Goal: Task Accomplishment & Management: Use online tool/utility

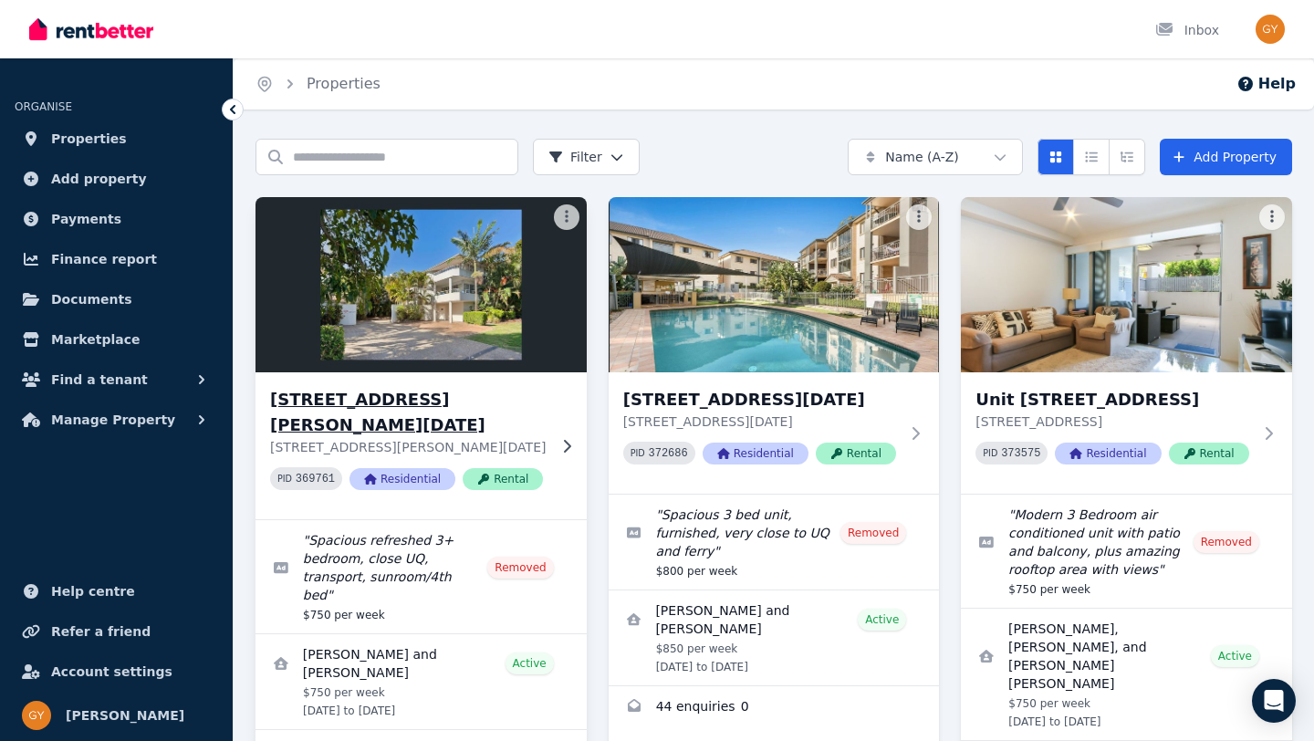
click at [379, 400] on h3 "[STREET_ADDRESS][PERSON_NAME][DATE]" at bounding box center [408, 412] width 276 height 51
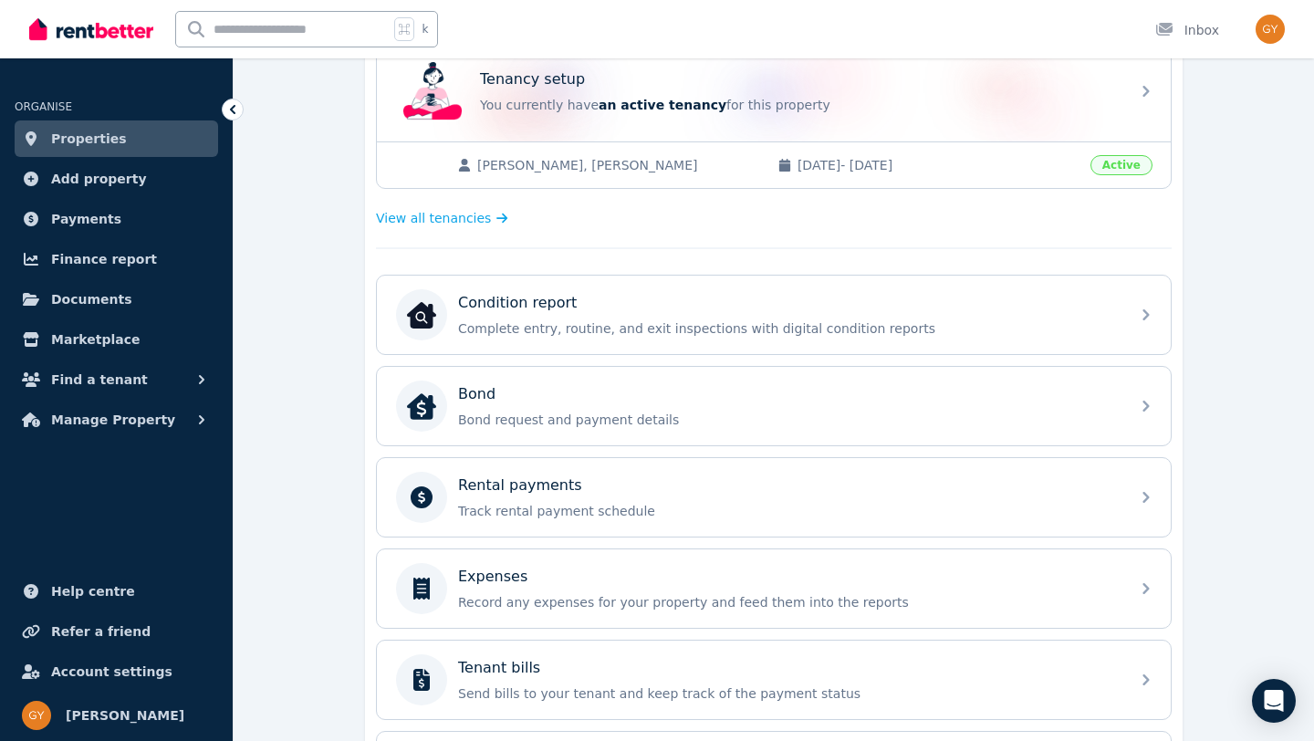
scroll to position [397, 0]
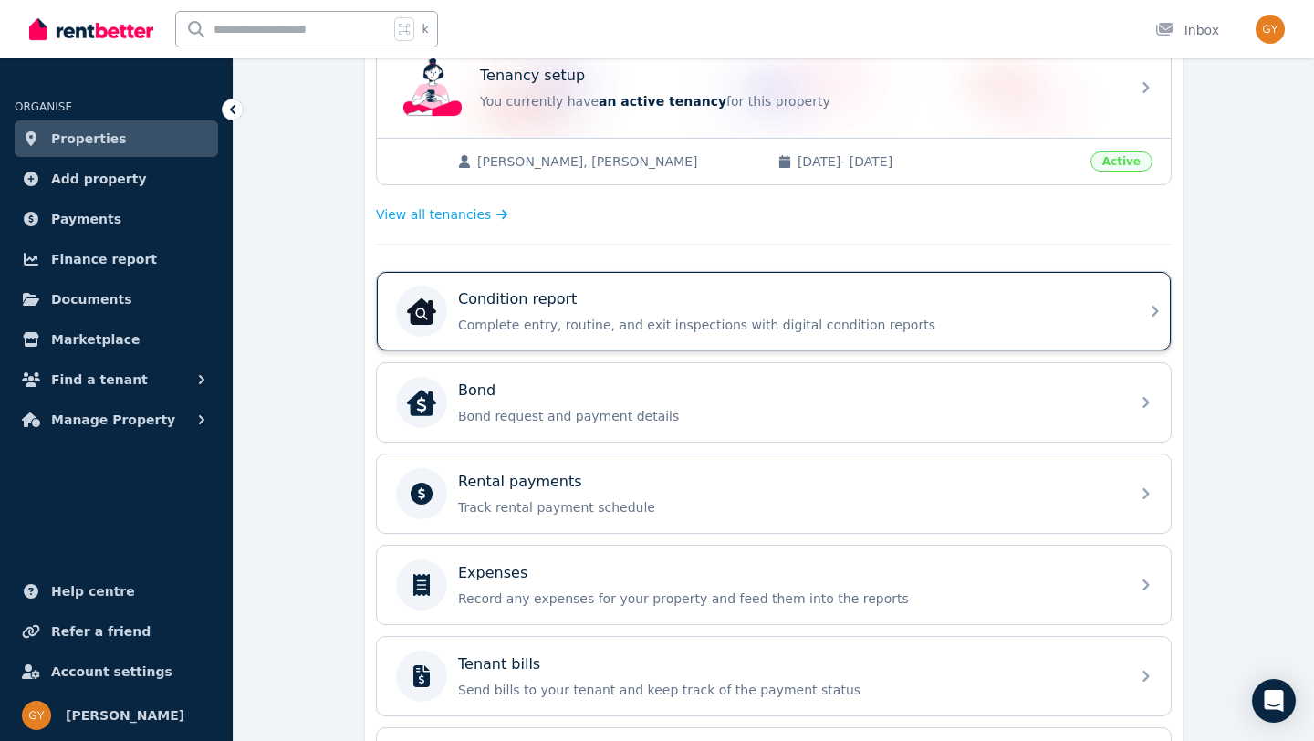
click at [534, 295] on p "Condition report" at bounding box center [517, 299] width 119 height 22
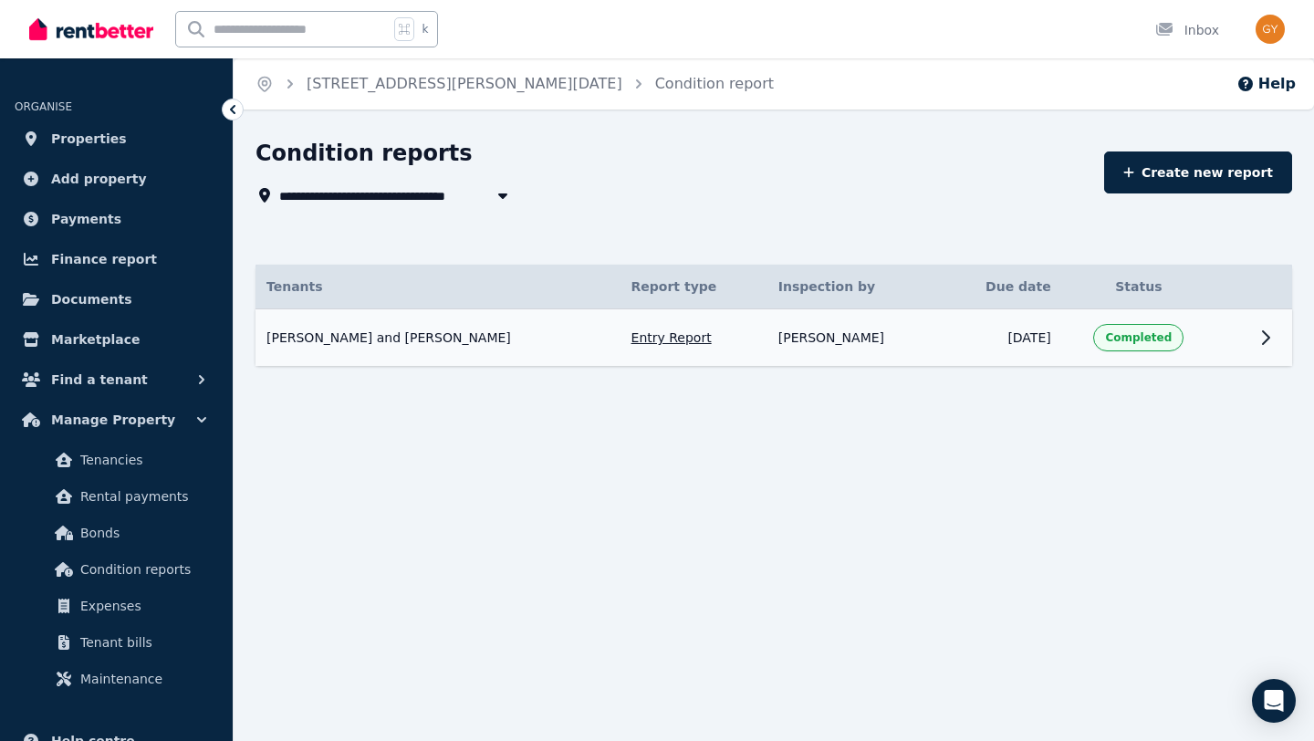
click at [1265, 343] on icon at bounding box center [1265, 338] width 22 height 22
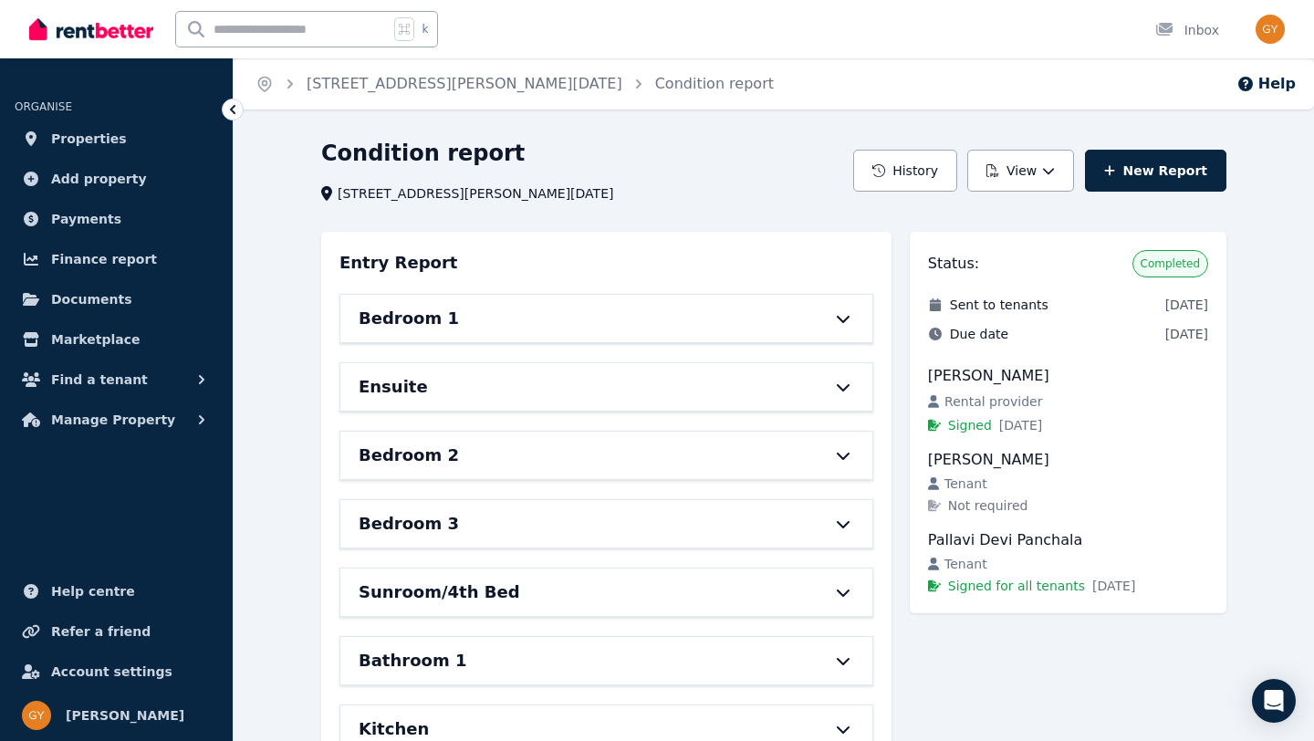
click at [849, 317] on icon at bounding box center [843, 318] width 22 height 15
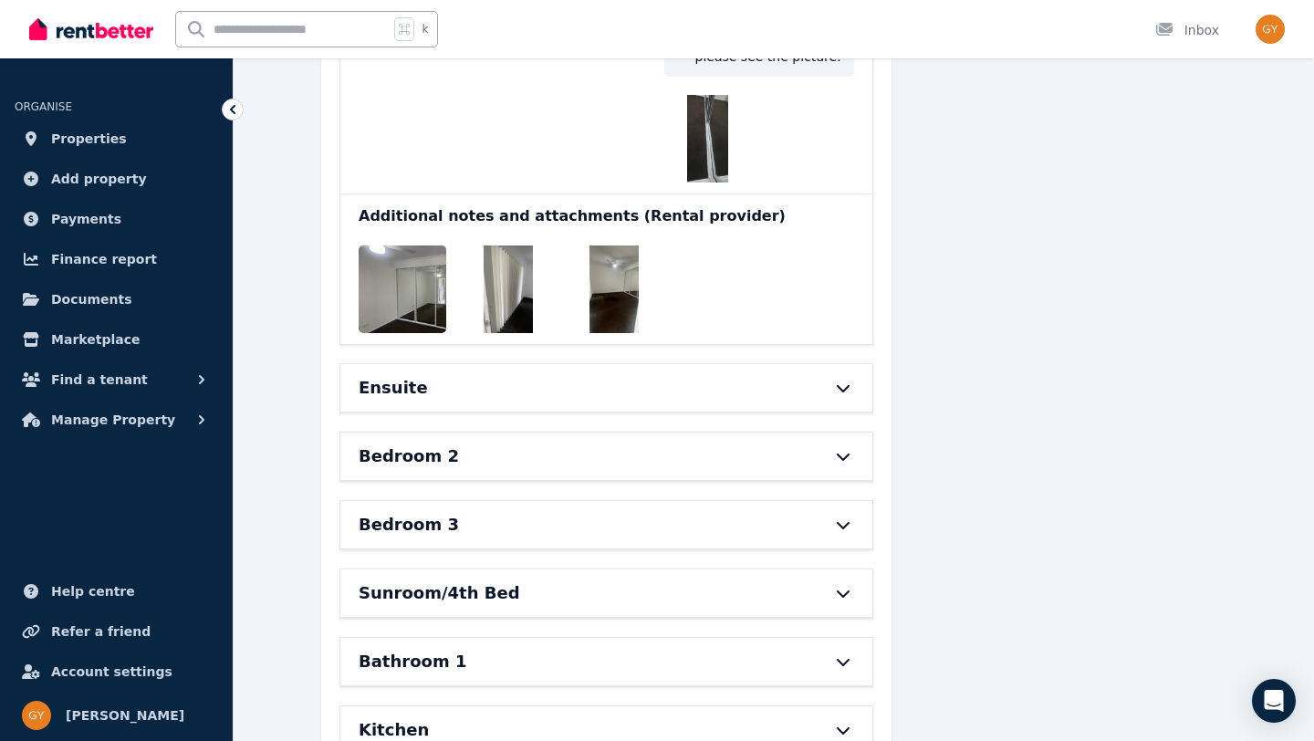
scroll to position [1768, 0]
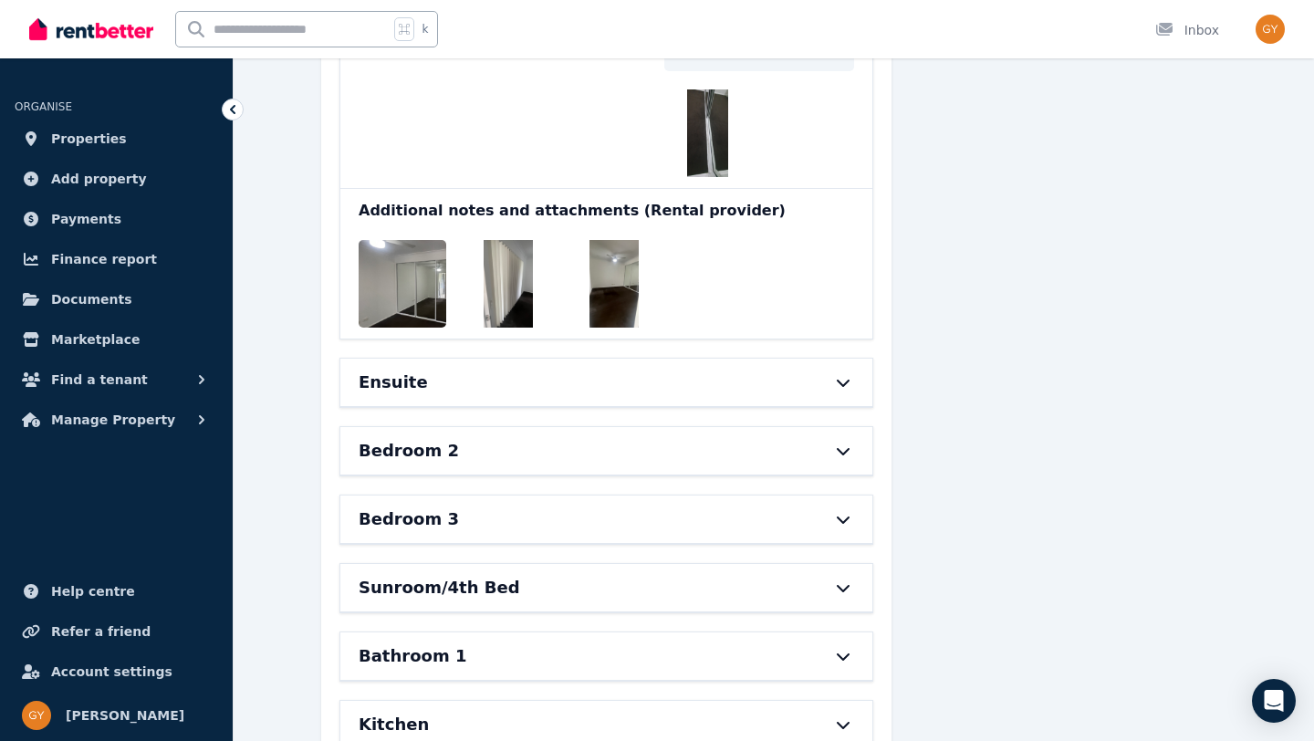
click at [604, 379] on div "Ensuite" at bounding box center [580, 382] width 444 height 26
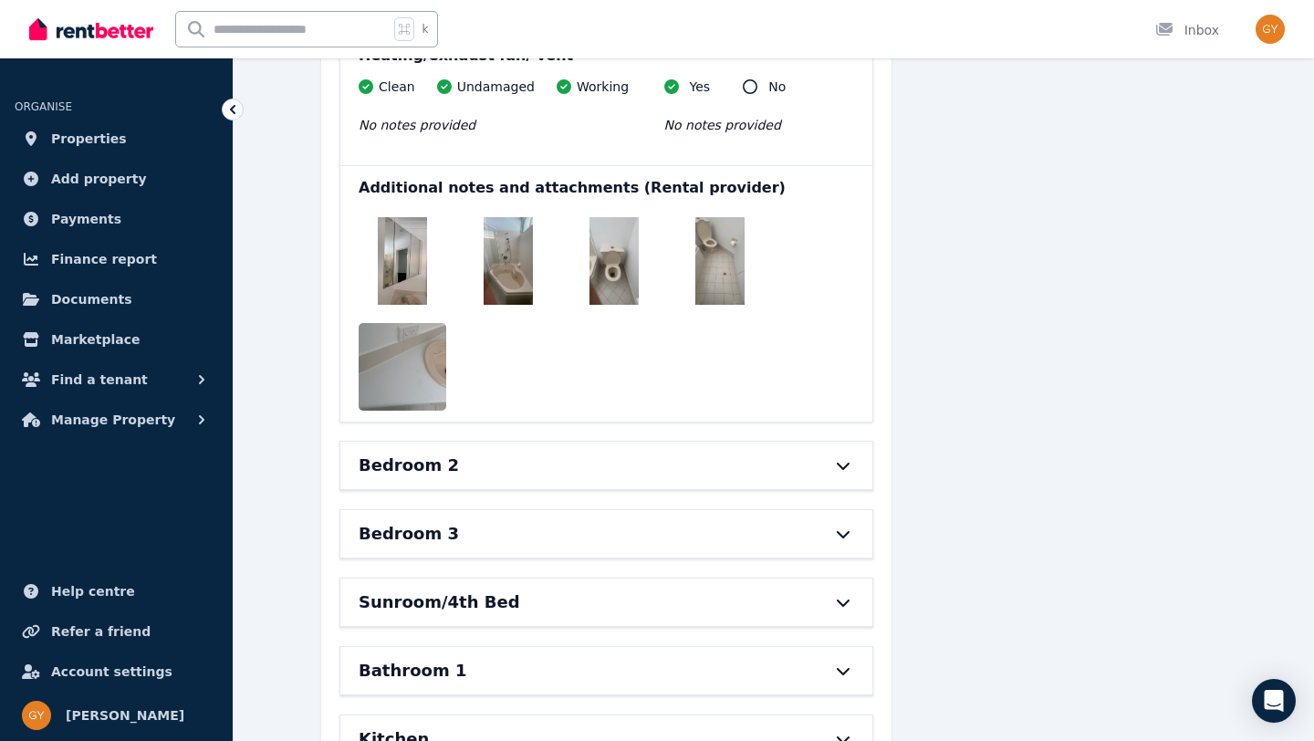
scroll to position [4067, 0]
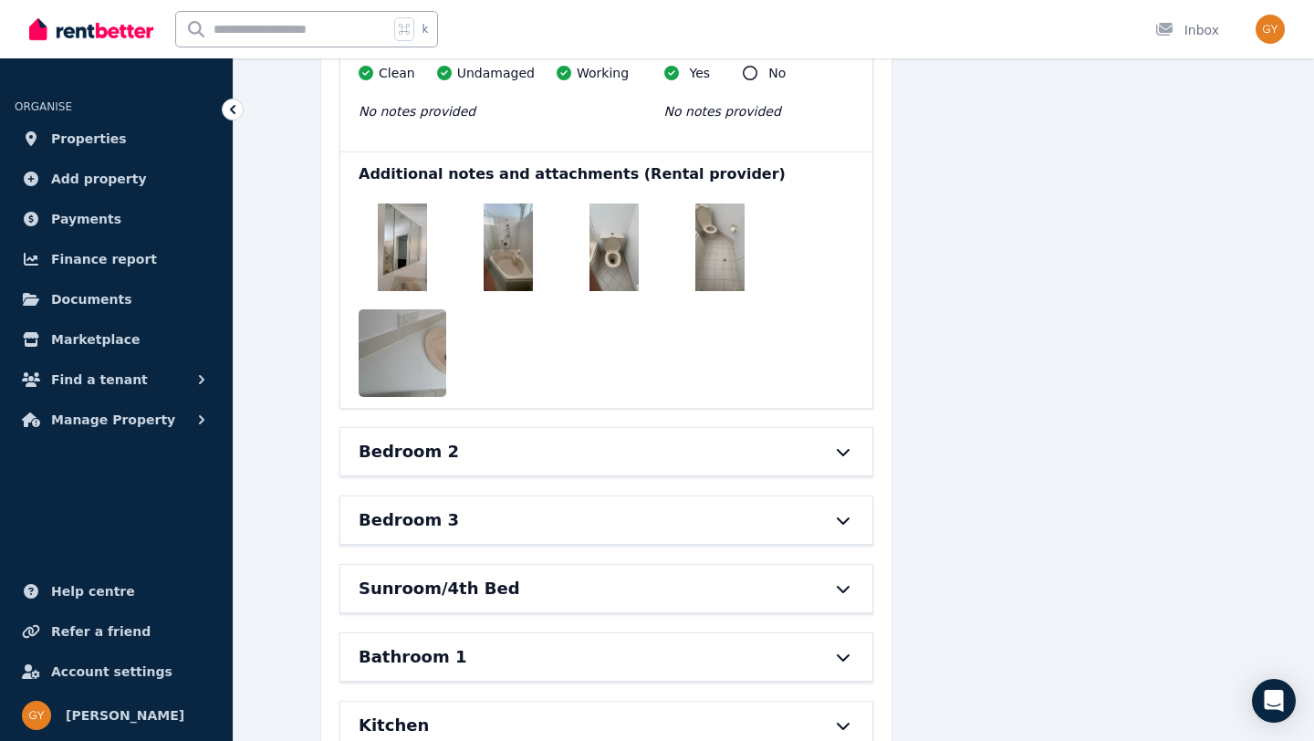
click at [551, 439] on div "Bedroom 2" at bounding box center [580, 452] width 444 height 26
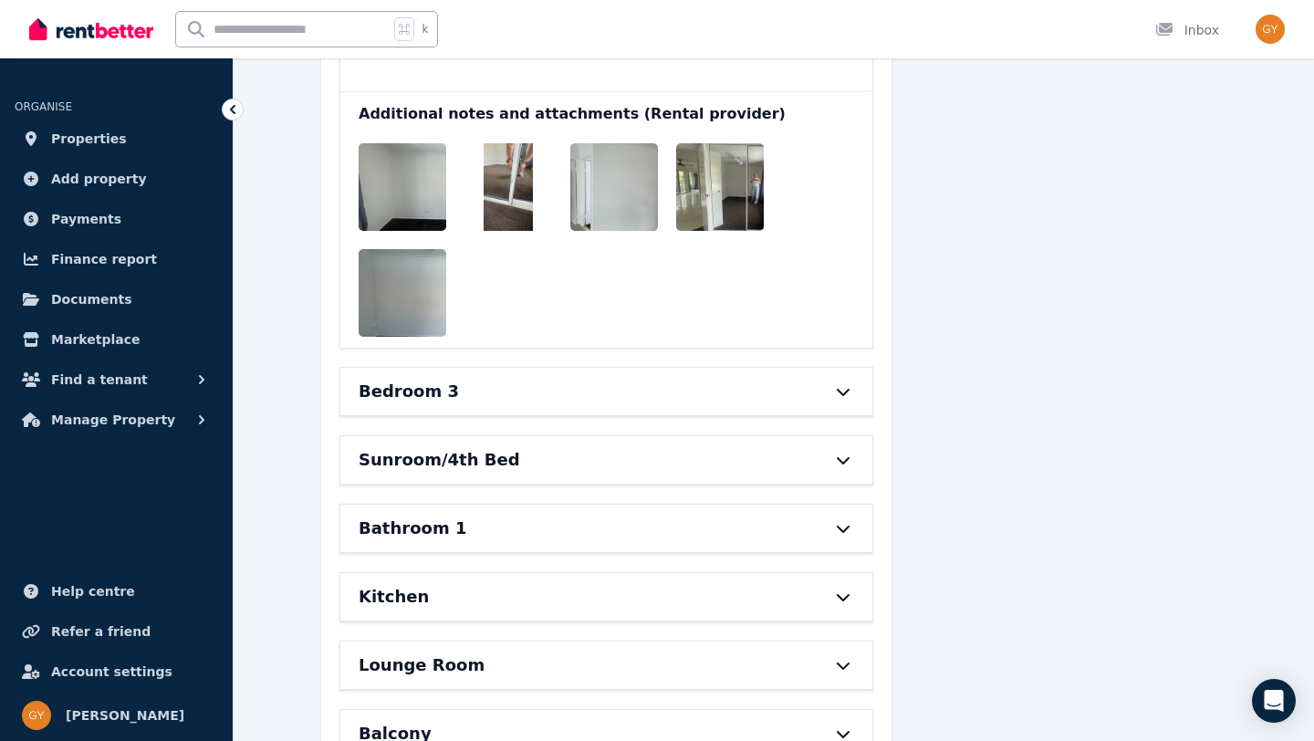
scroll to position [5750, 0]
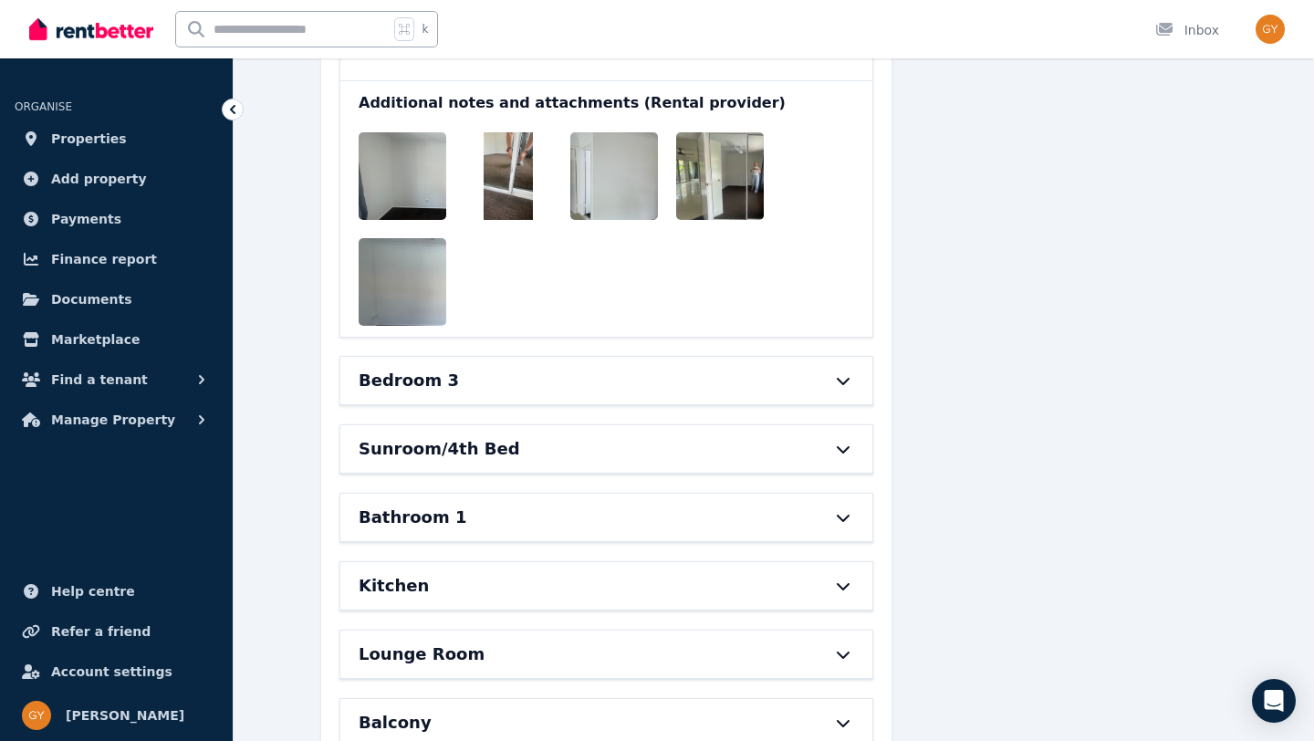
click at [517, 368] on div "Bedroom 3" at bounding box center [580, 381] width 444 height 26
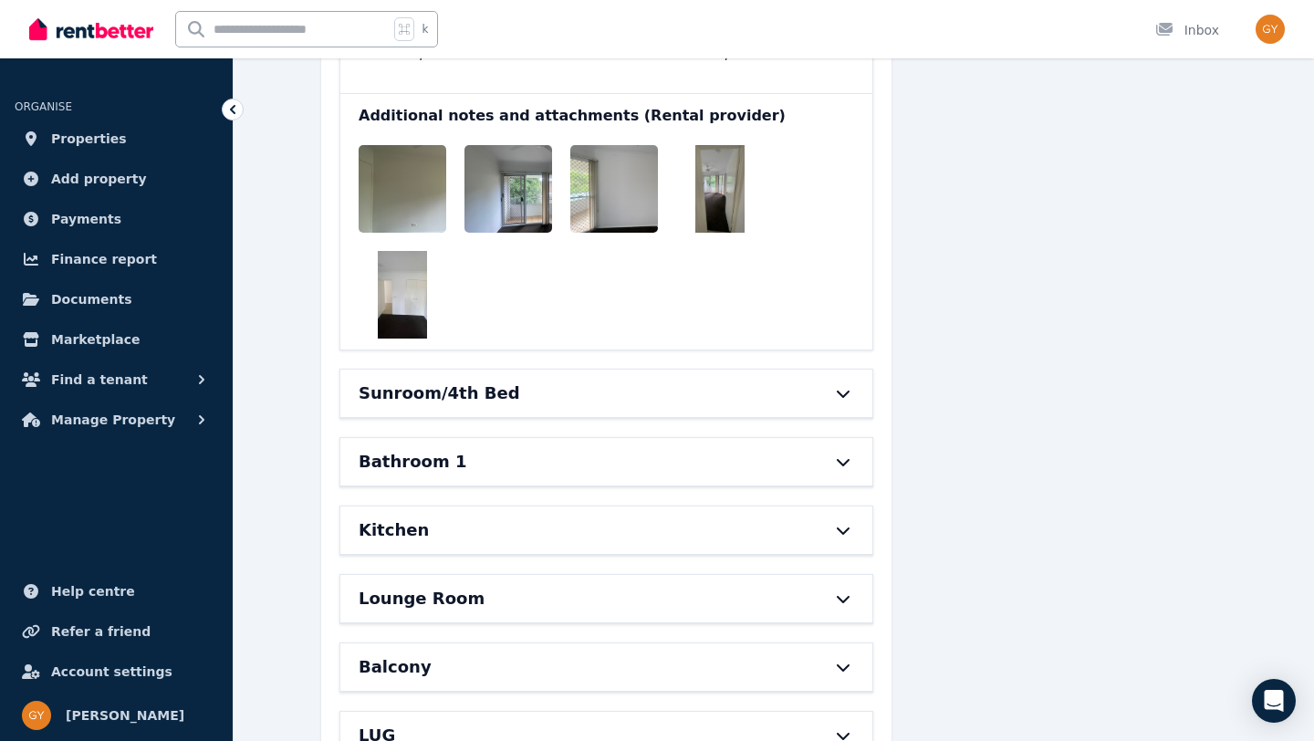
scroll to position [7478, 0]
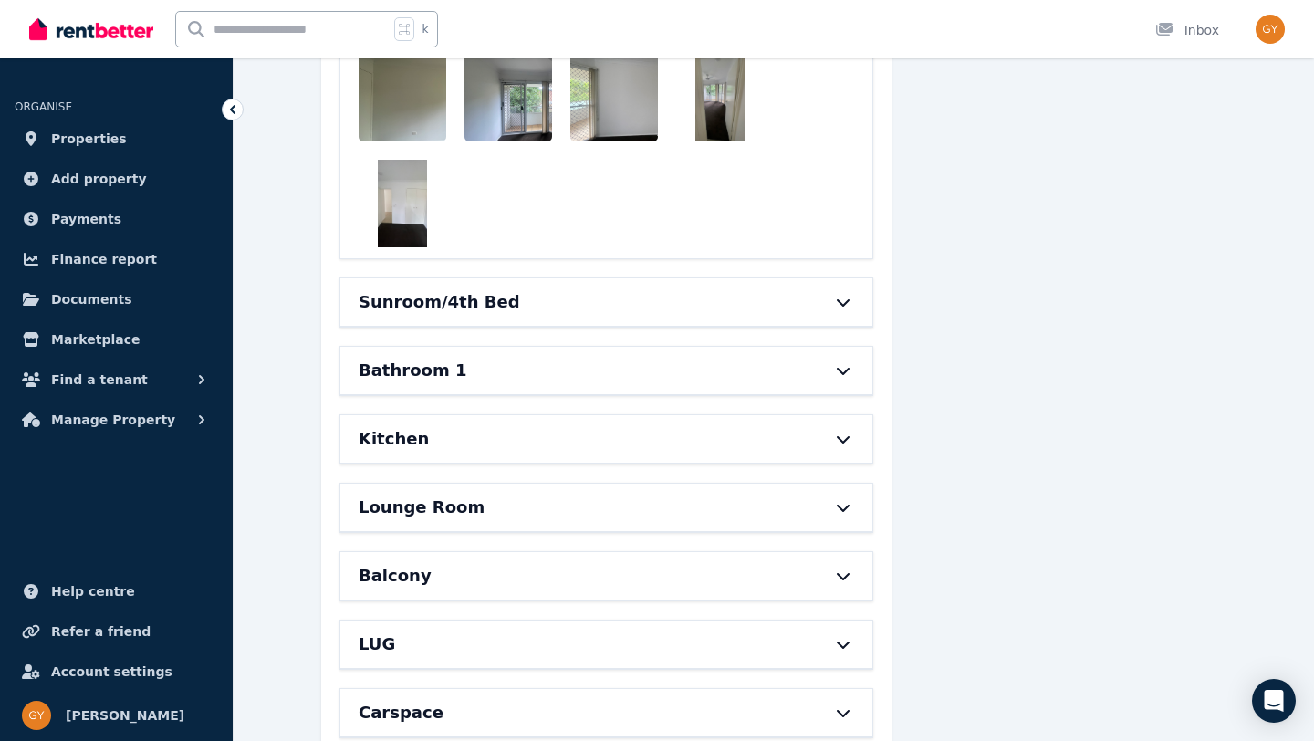
click at [519, 289] on div "Sunroom/4th Bed" at bounding box center [580, 302] width 444 height 26
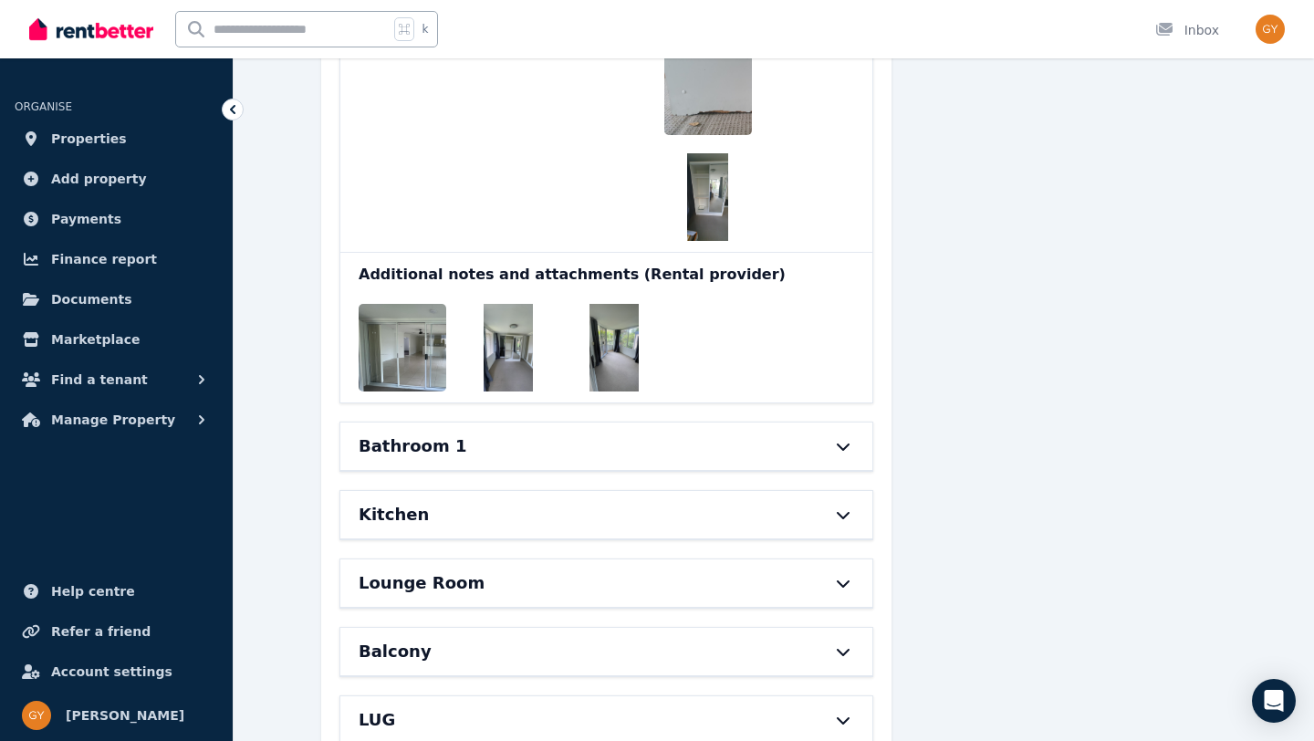
scroll to position [8987, 0]
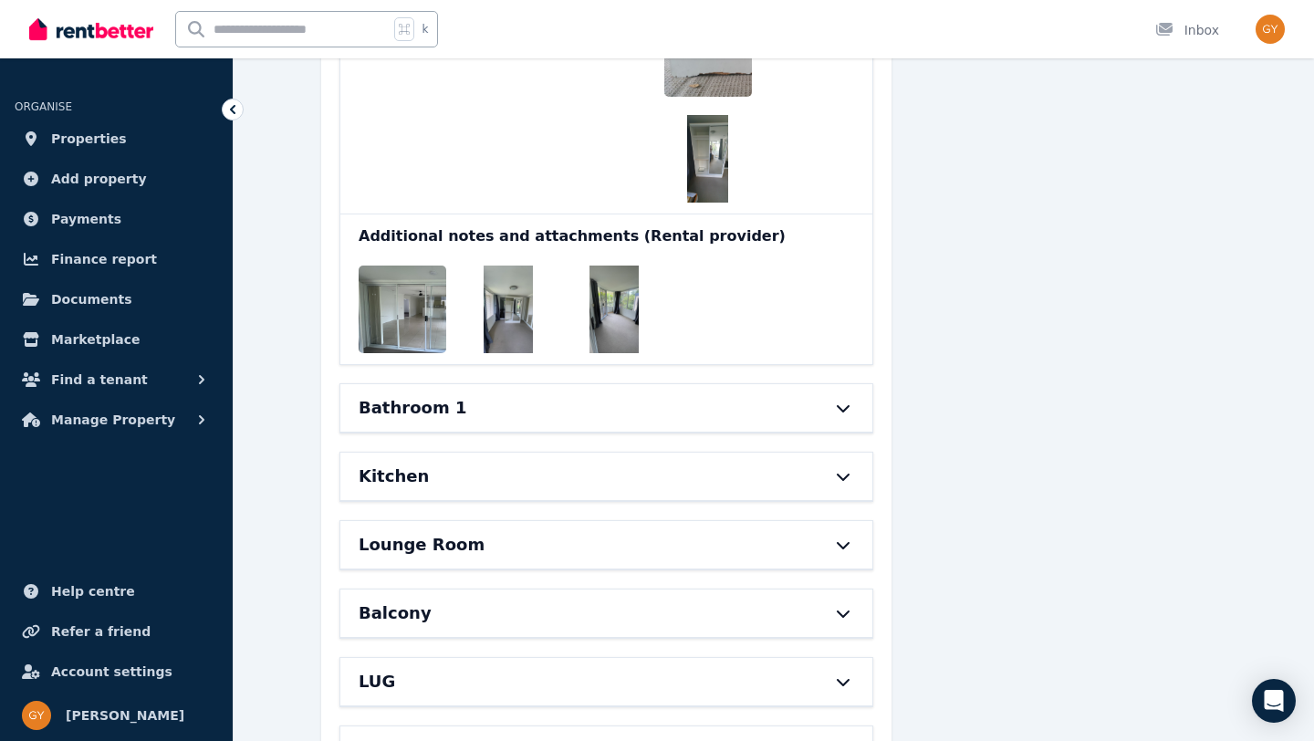
click at [481, 395] on div "Bathroom 1" at bounding box center [580, 408] width 444 height 26
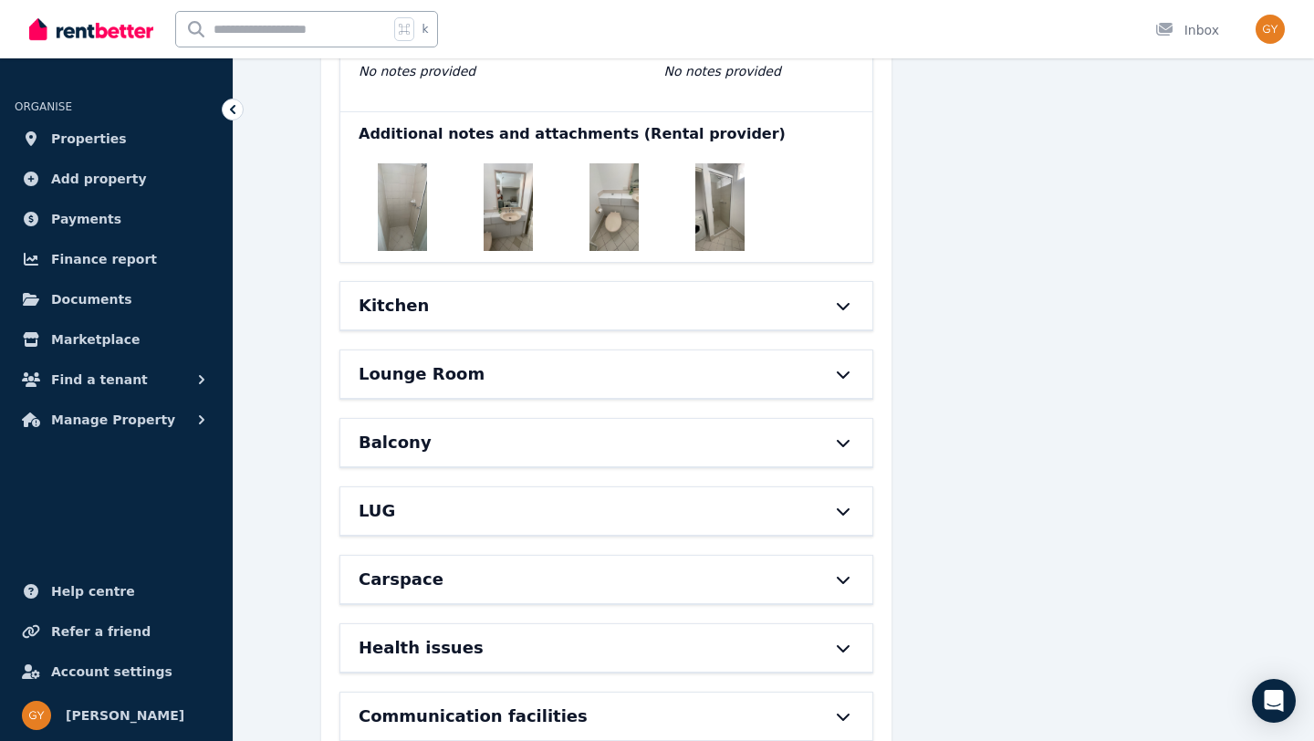
scroll to position [11388, 0]
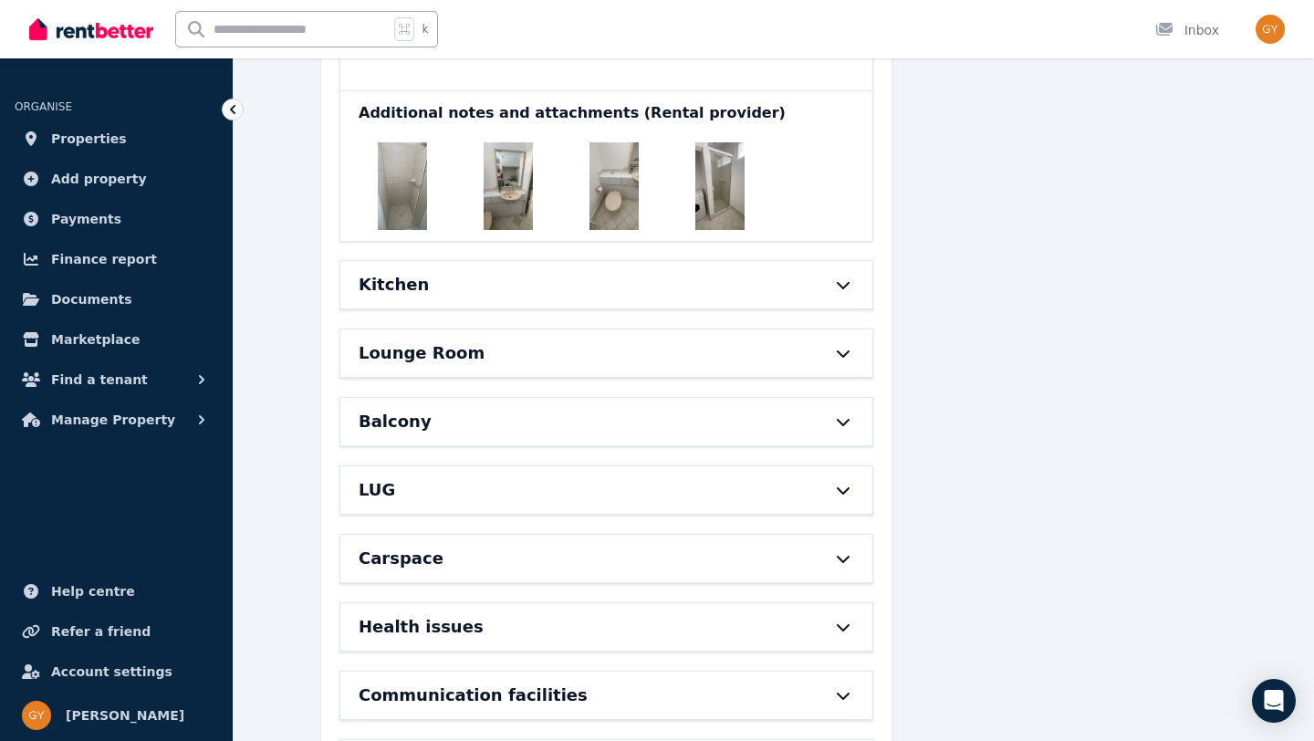
click at [460, 272] on div "Kitchen" at bounding box center [580, 285] width 444 height 26
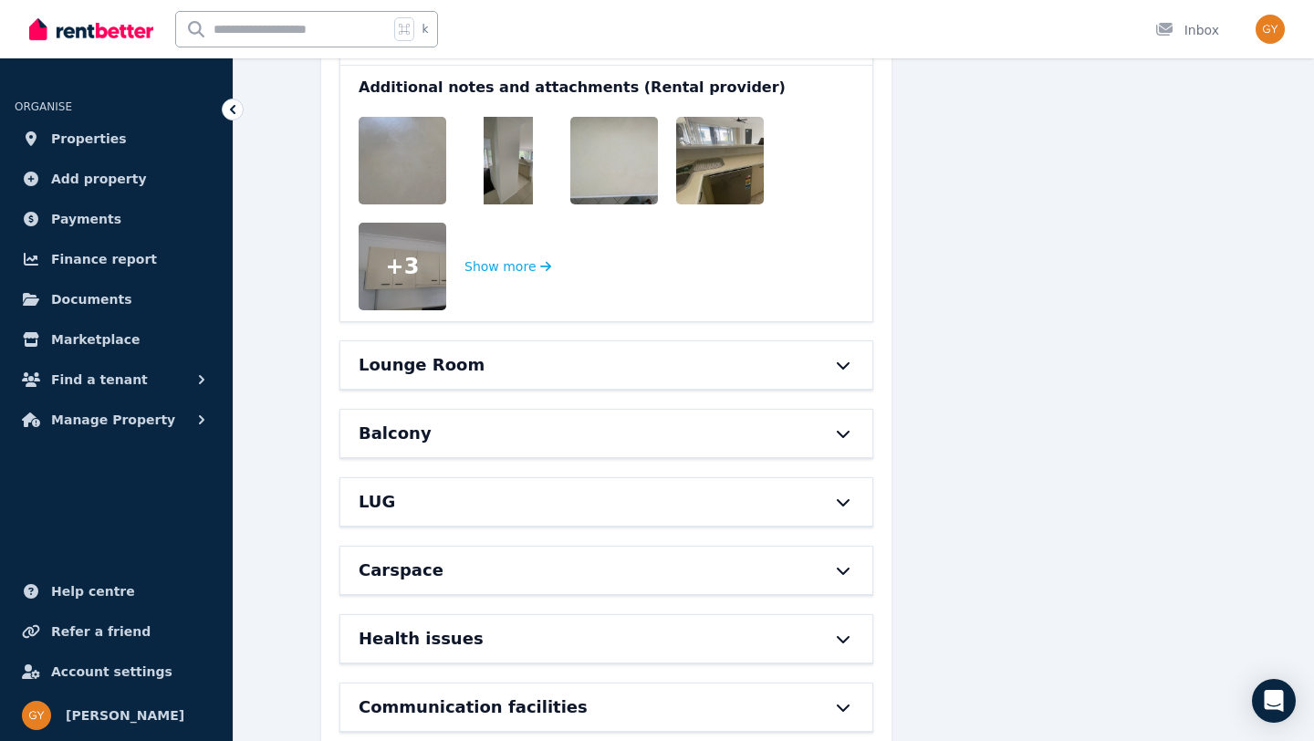
scroll to position [13589, 0]
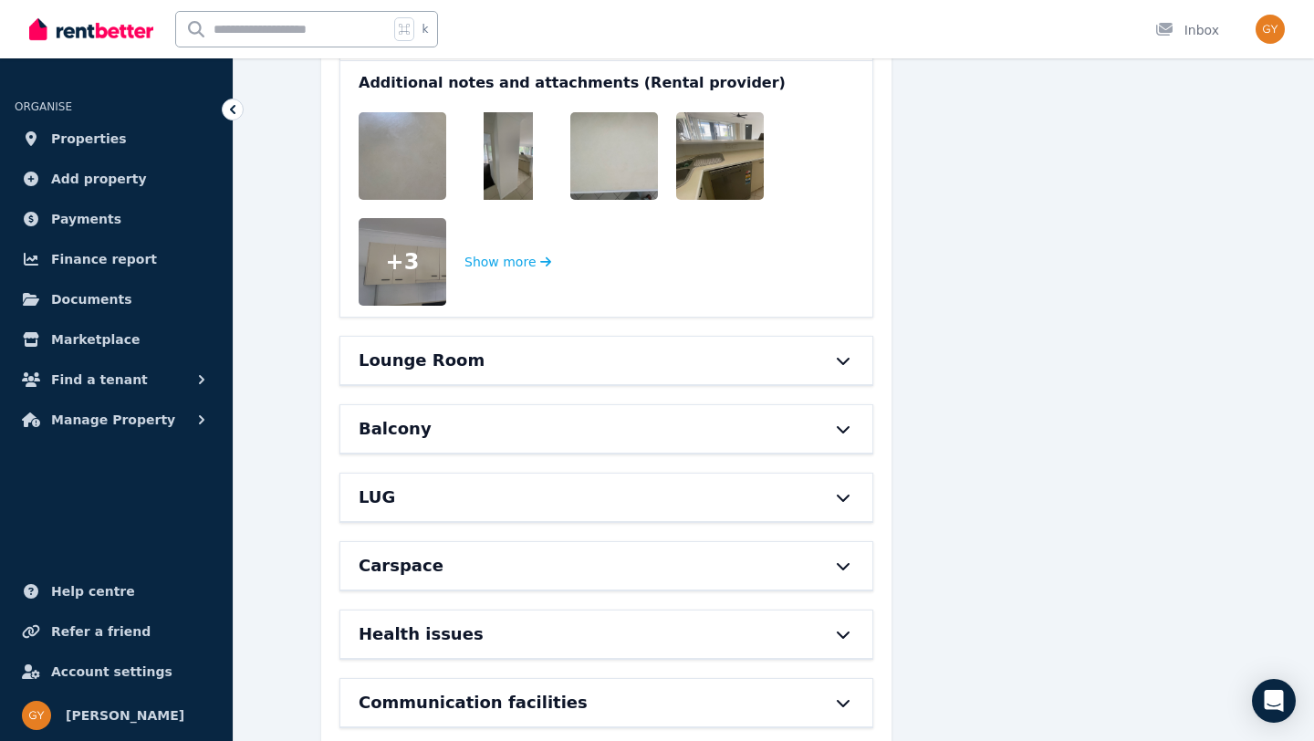
click at [501, 348] on div "Lounge Room" at bounding box center [580, 361] width 444 height 26
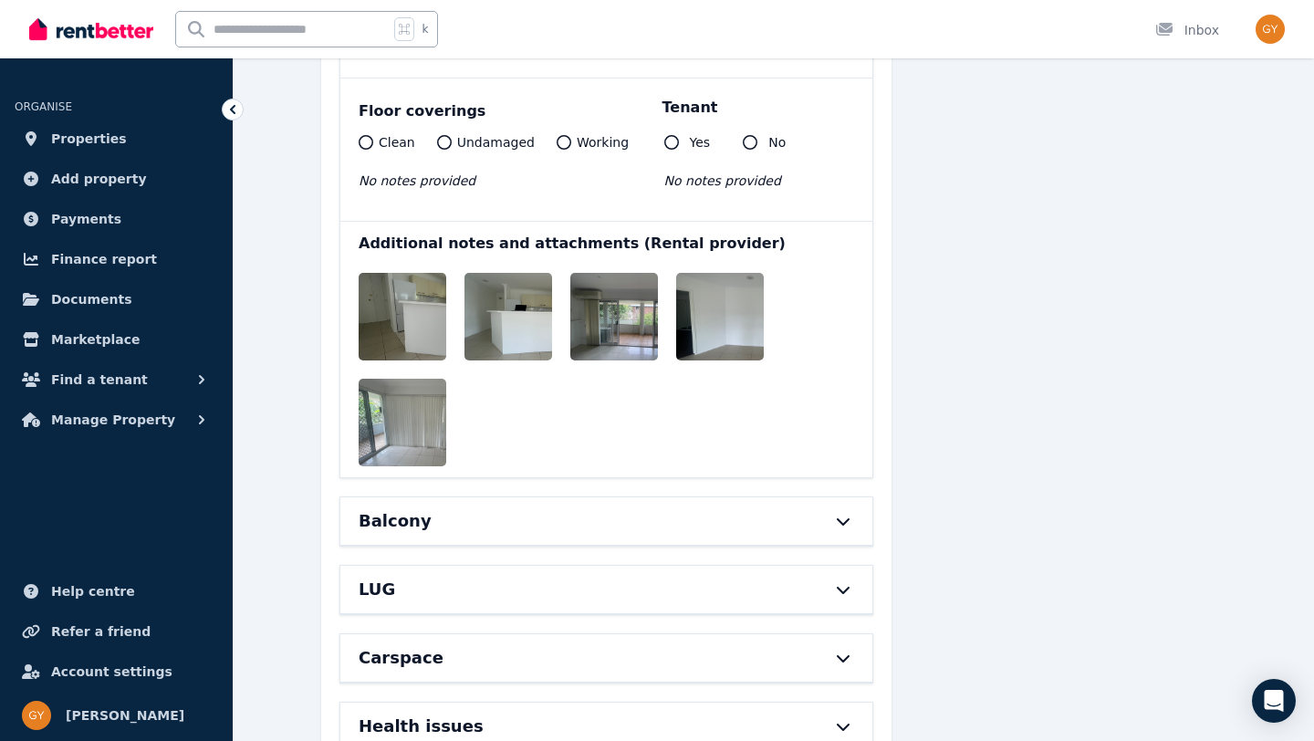
scroll to position [14902, 0]
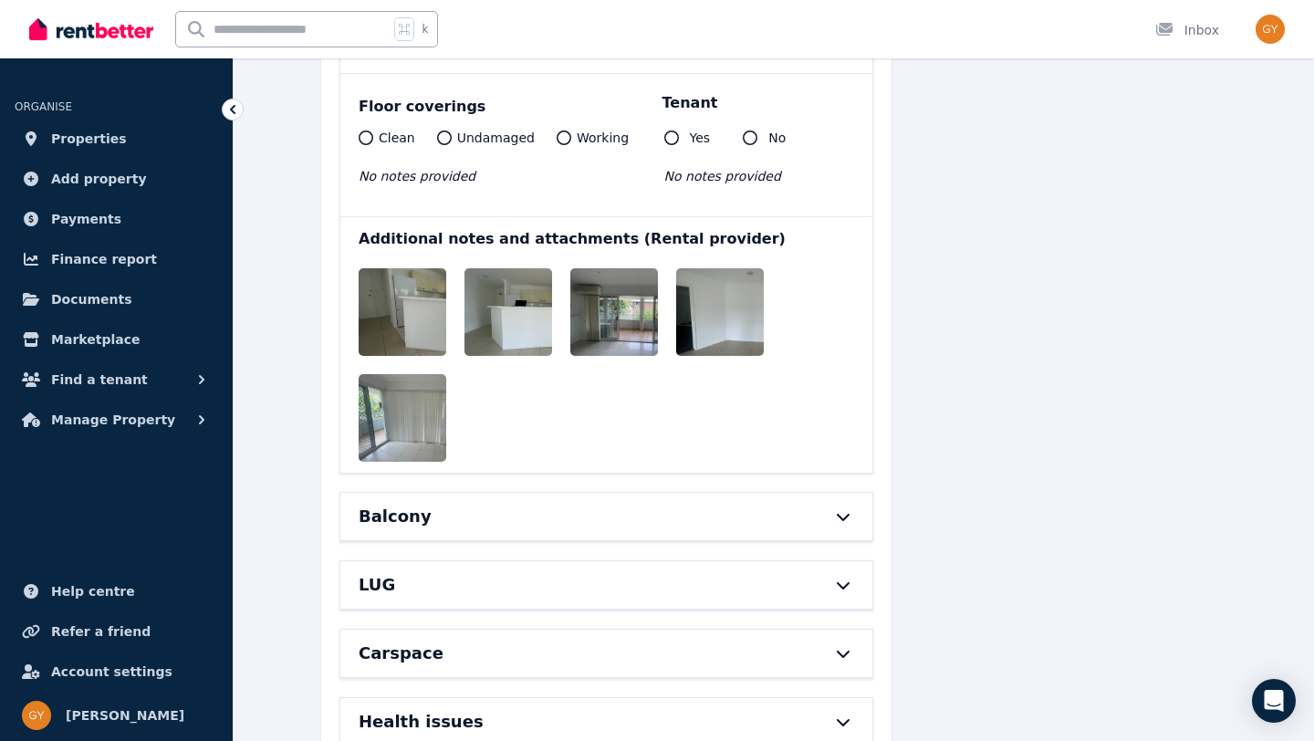
click at [490, 504] on div "Balcony" at bounding box center [580, 517] width 444 height 26
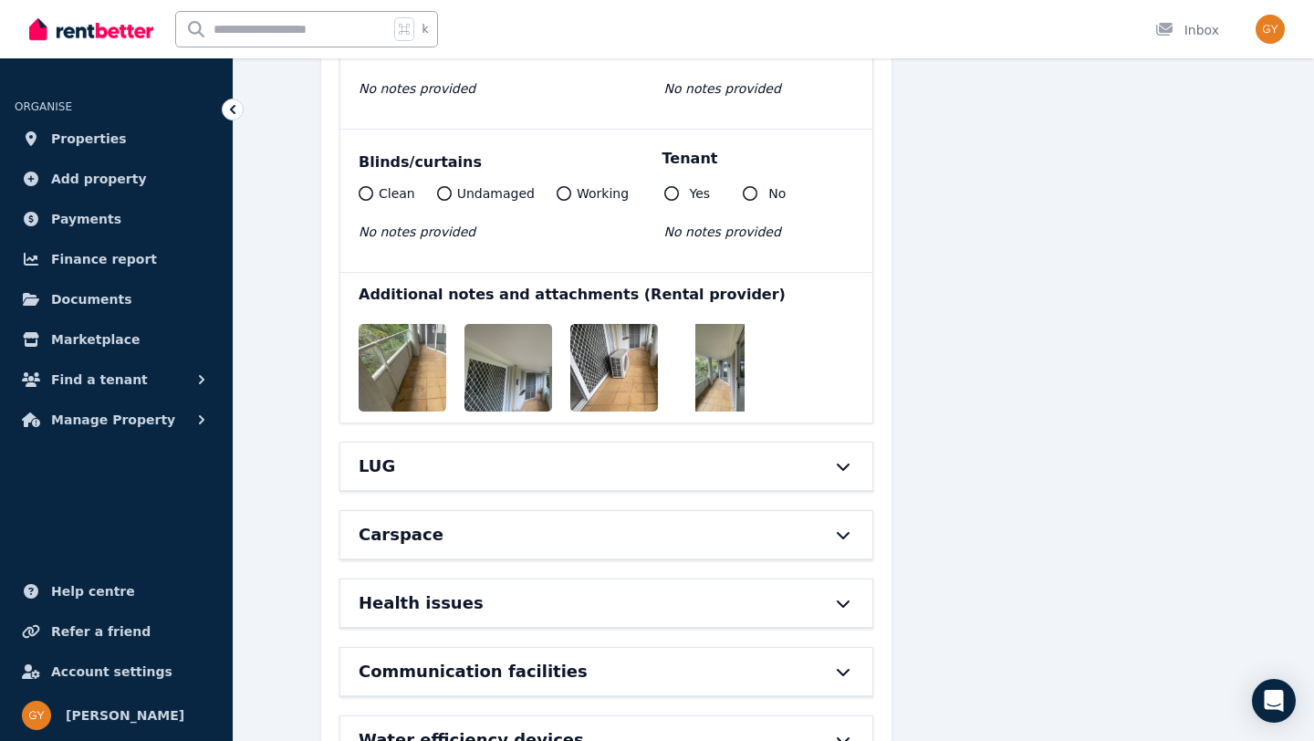
scroll to position [15908, 0]
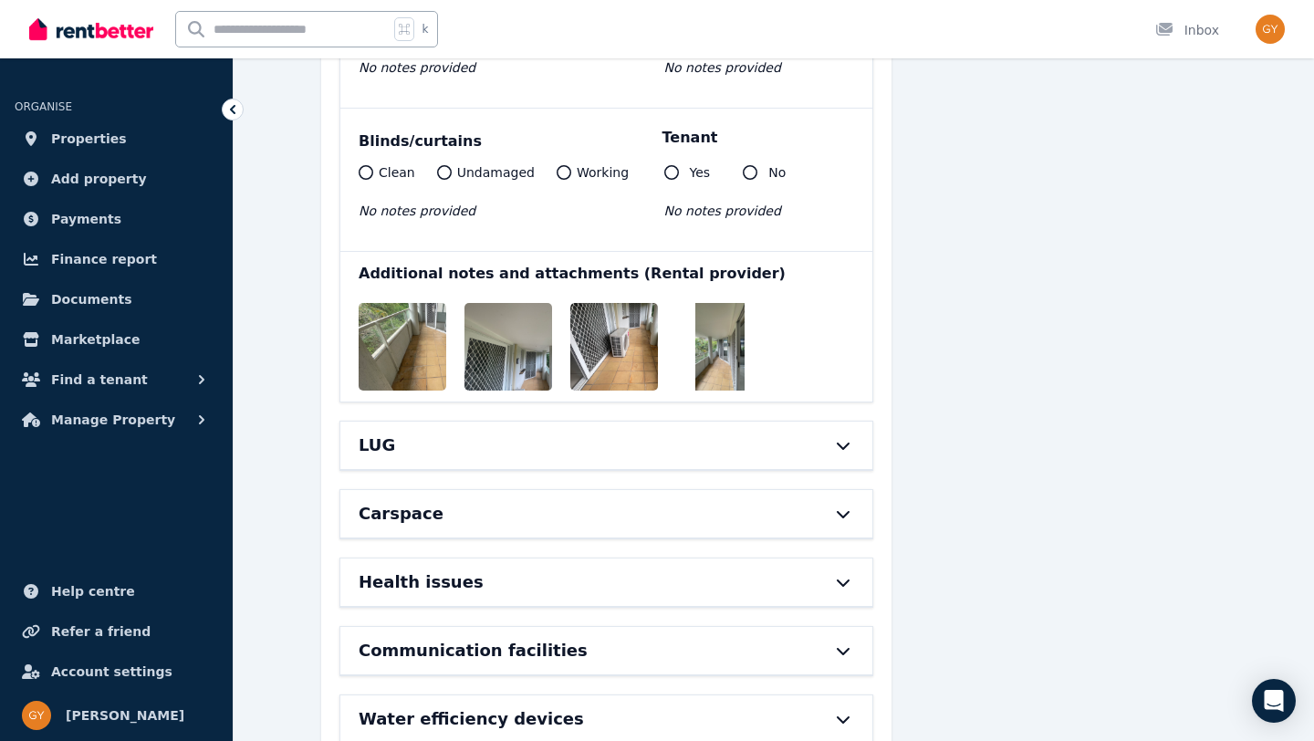
click at [451, 432] on div "LUG" at bounding box center [580, 445] width 444 height 26
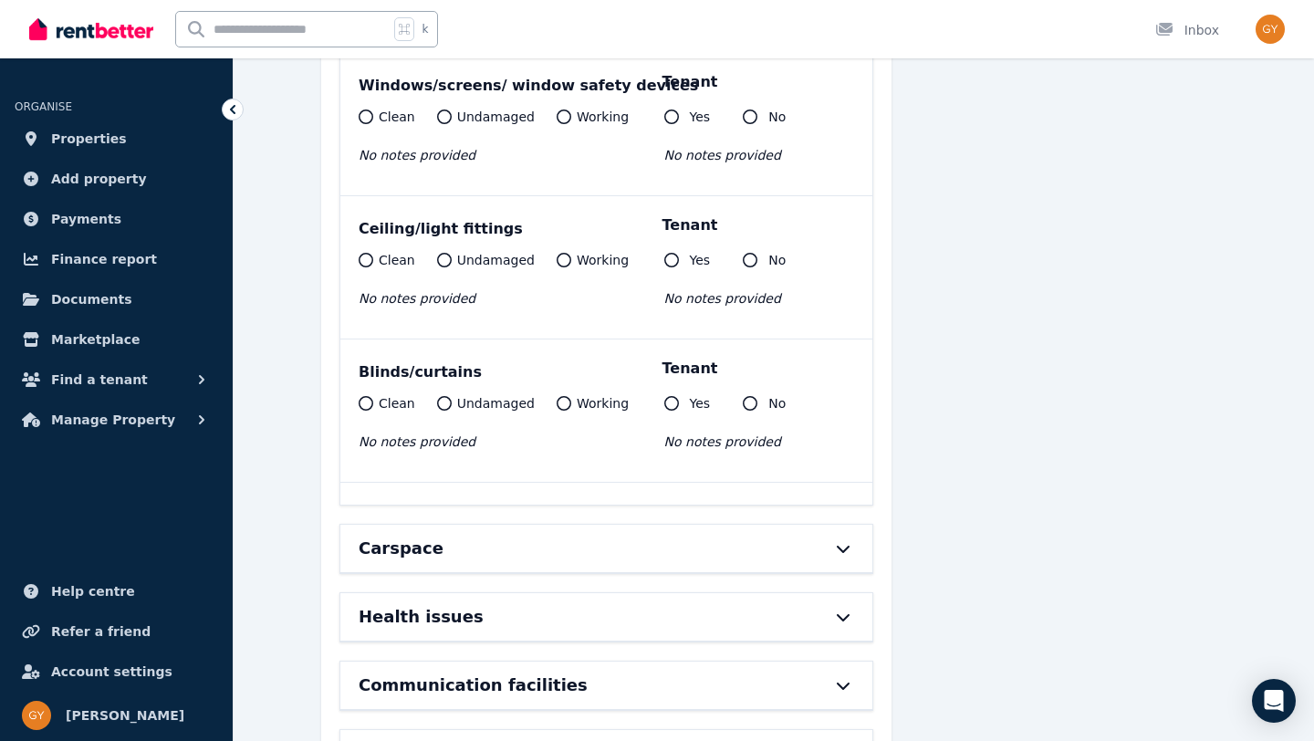
scroll to position [16646, 0]
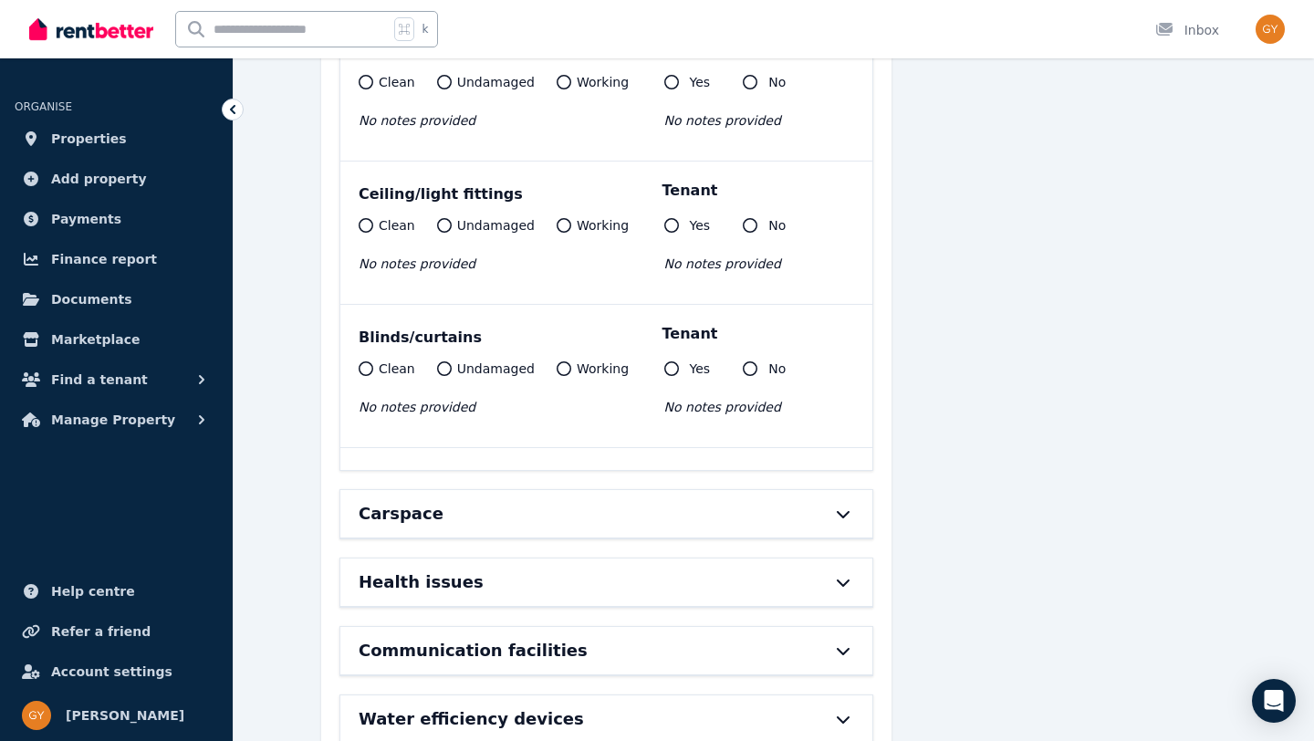
click at [500, 501] on div "Carspace" at bounding box center [580, 514] width 444 height 26
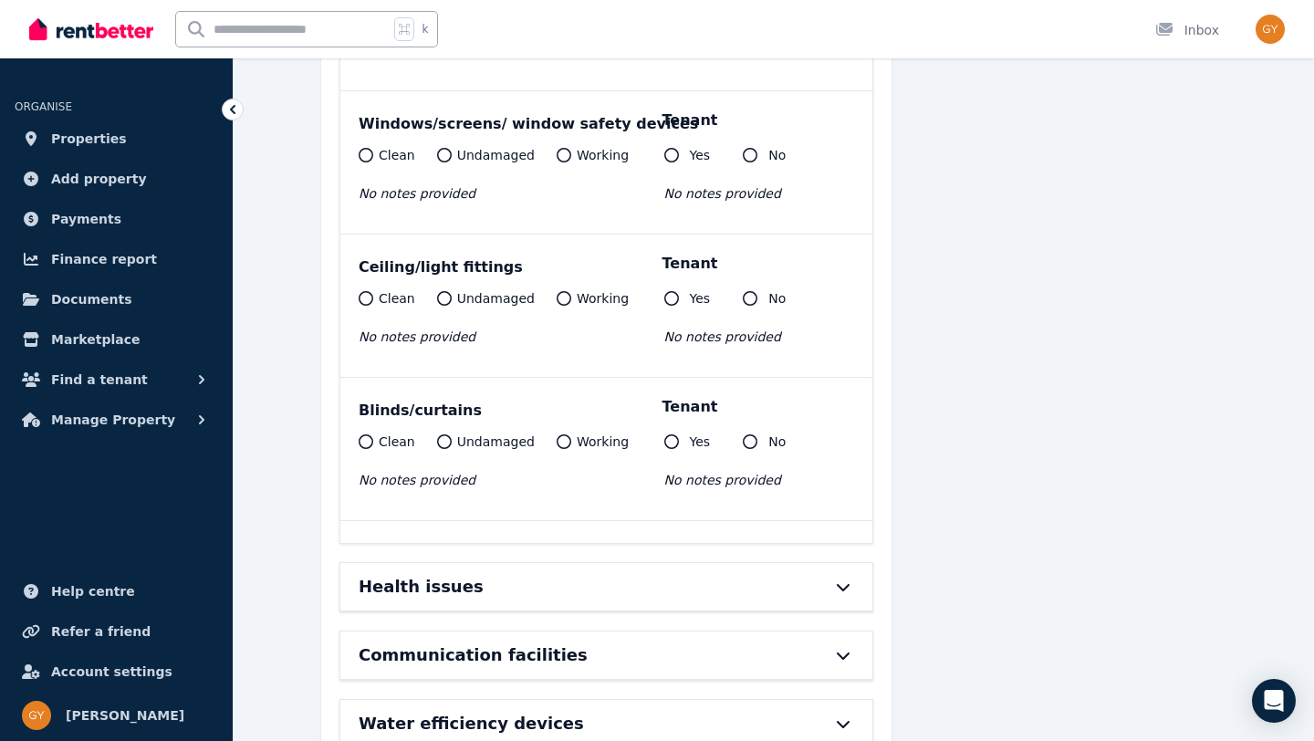
scroll to position [17384, 0]
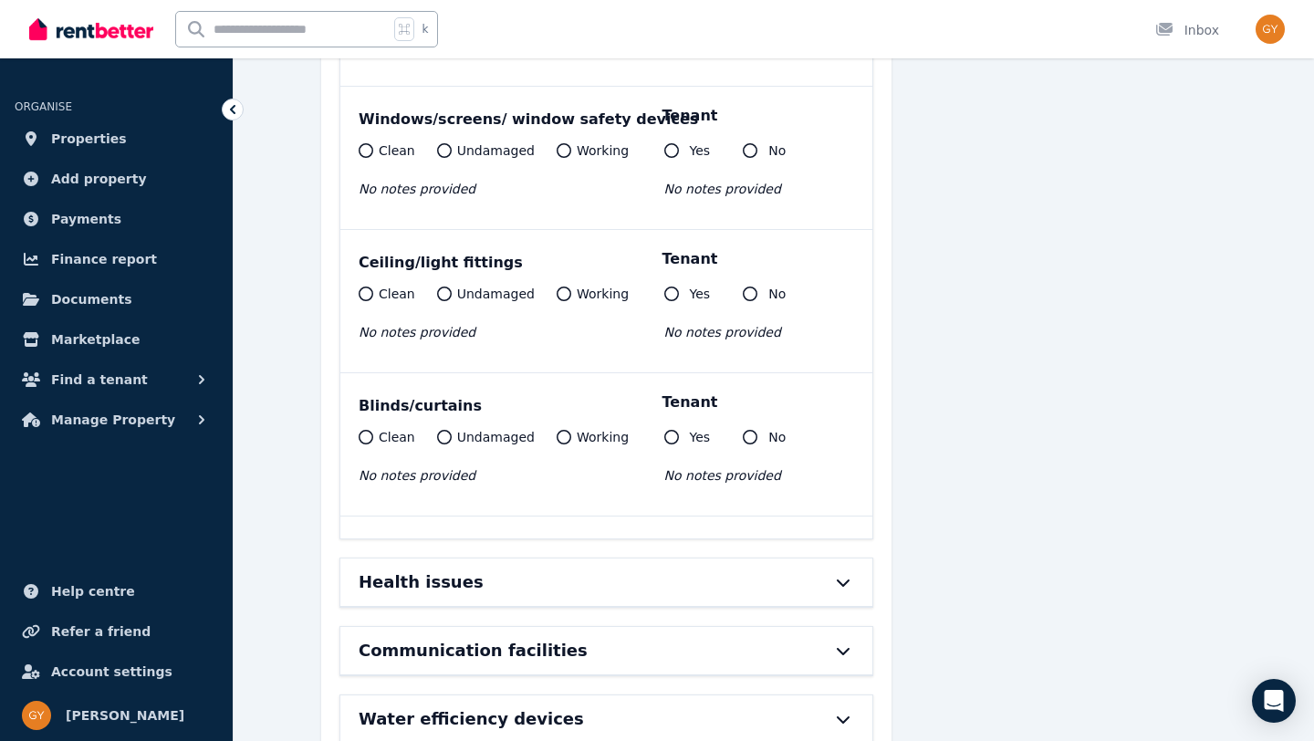
click at [498, 569] on div "Health issues" at bounding box center [580, 582] width 444 height 26
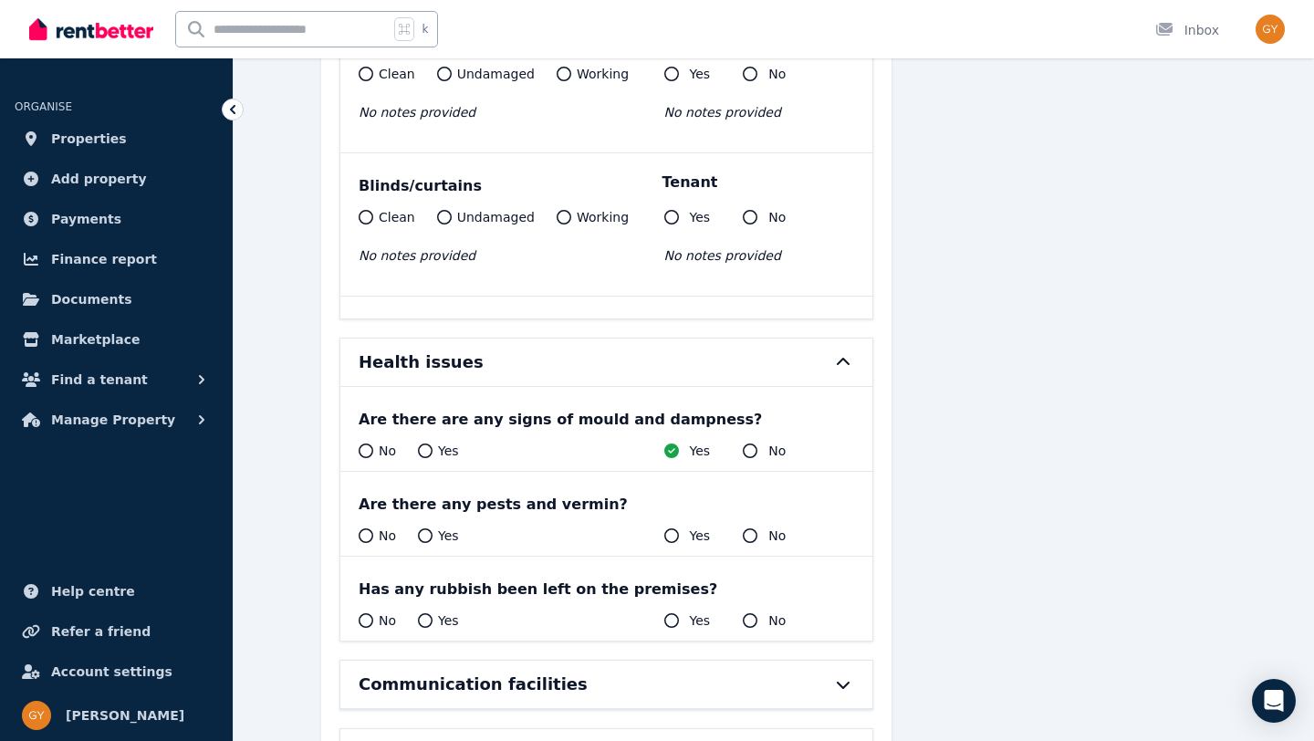
scroll to position [17637, 0]
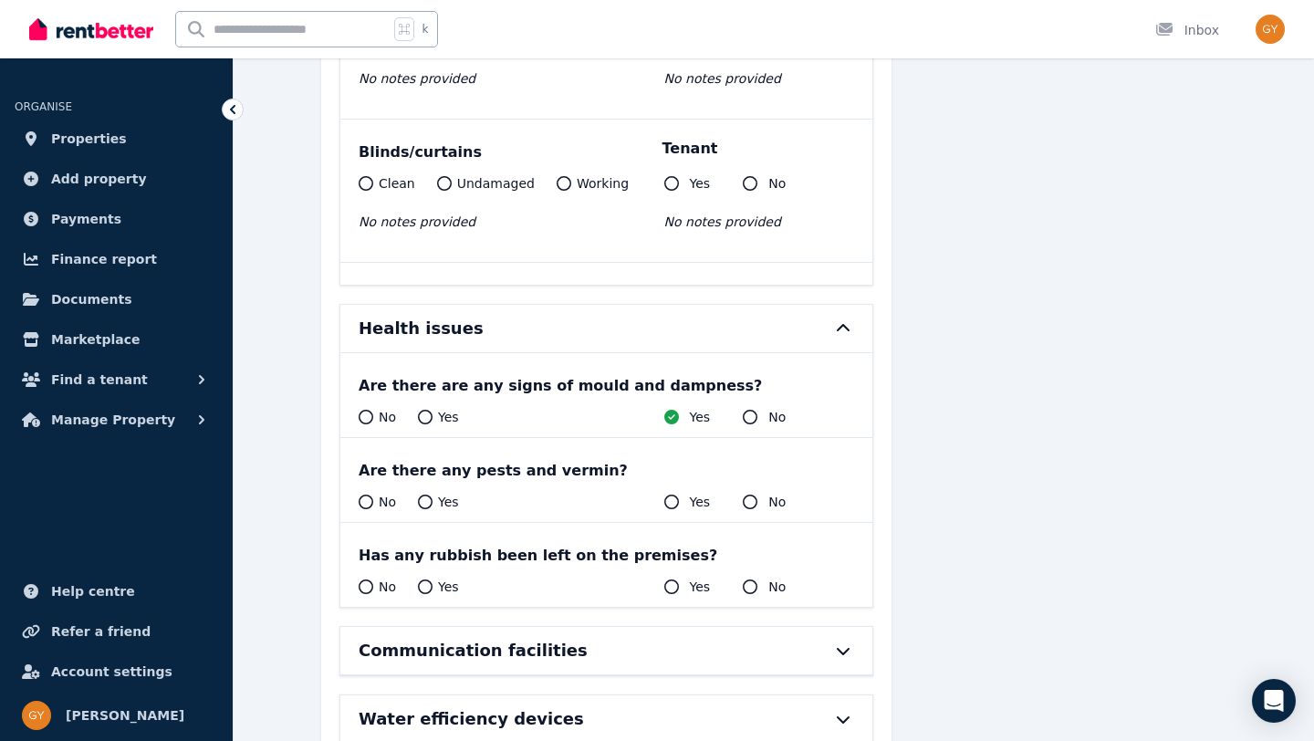
click at [585, 638] on div "Communication facilities" at bounding box center [580, 651] width 444 height 26
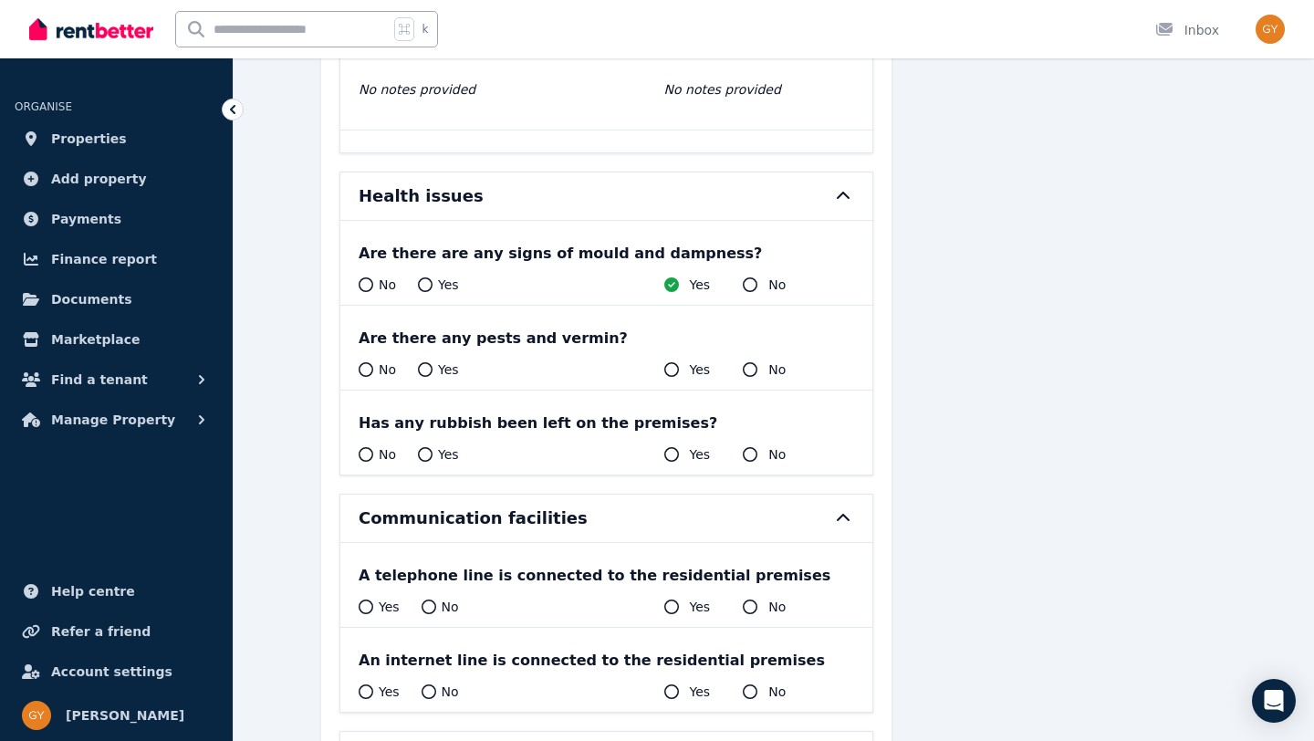
scroll to position [17806, 0]
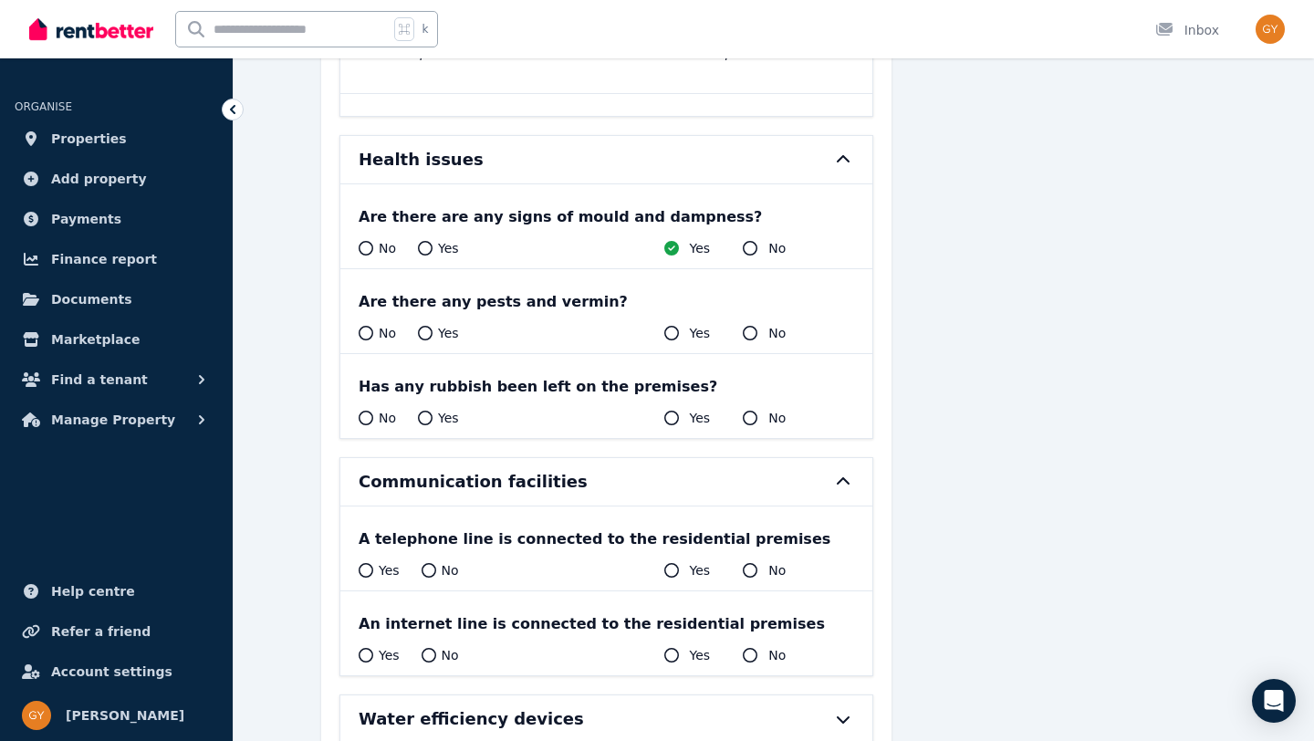
click at [600, 706] on div "Water efficiency devices" at bounding box center [580, 719] width 444 height 26
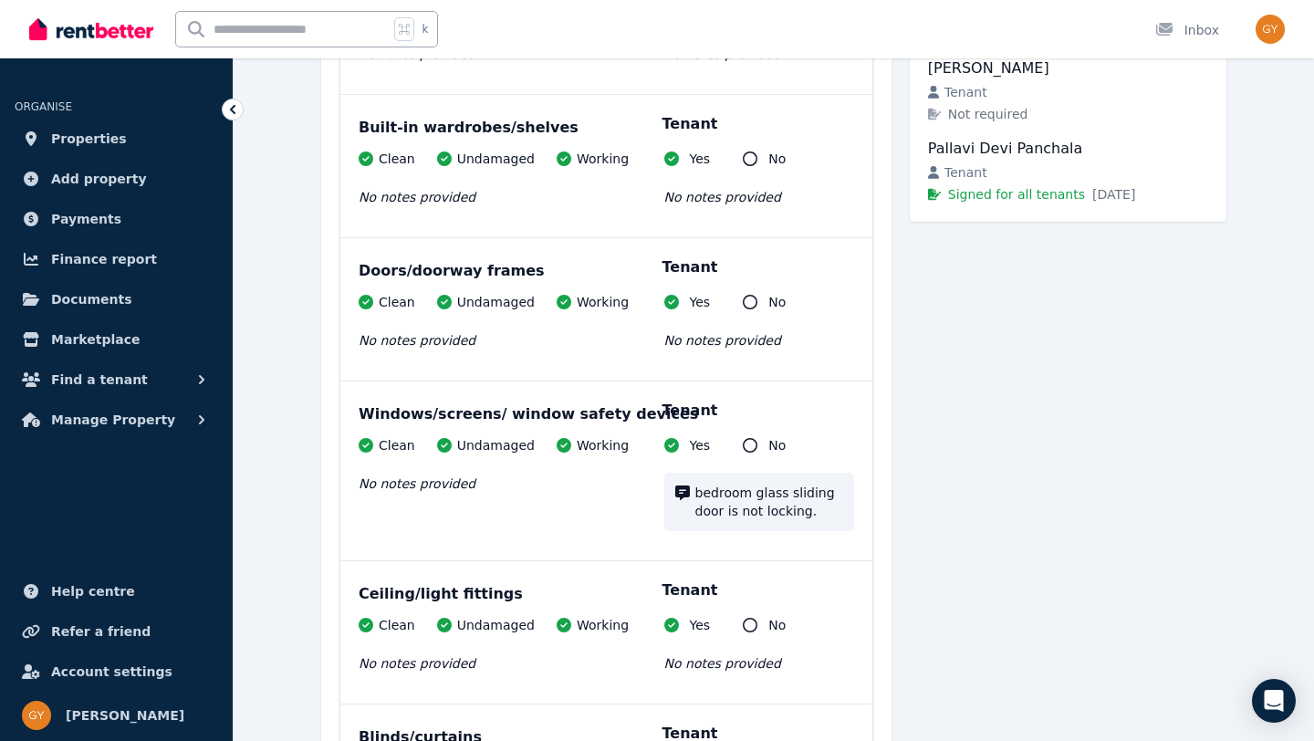
scroll to position [0, 0]
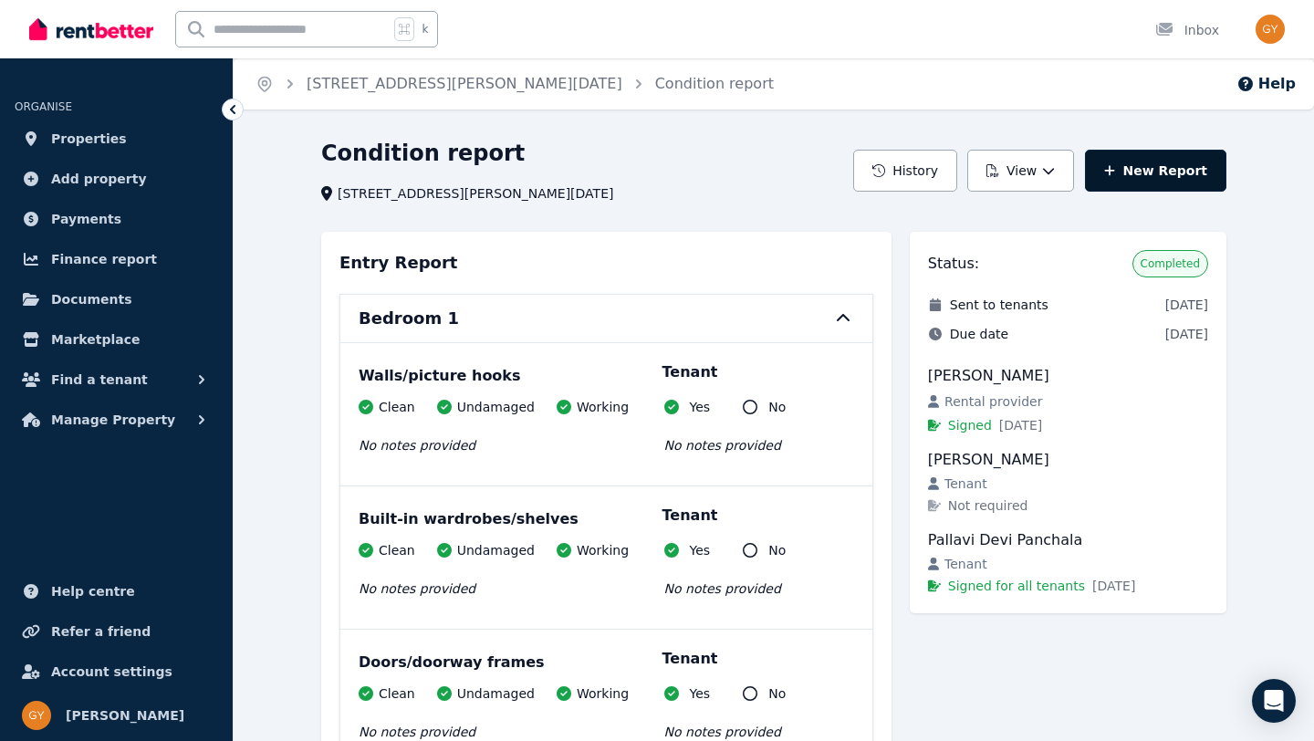
click at [1184, 169] on link "New Report" at bounding box center [1155, 171] width 141 height 42
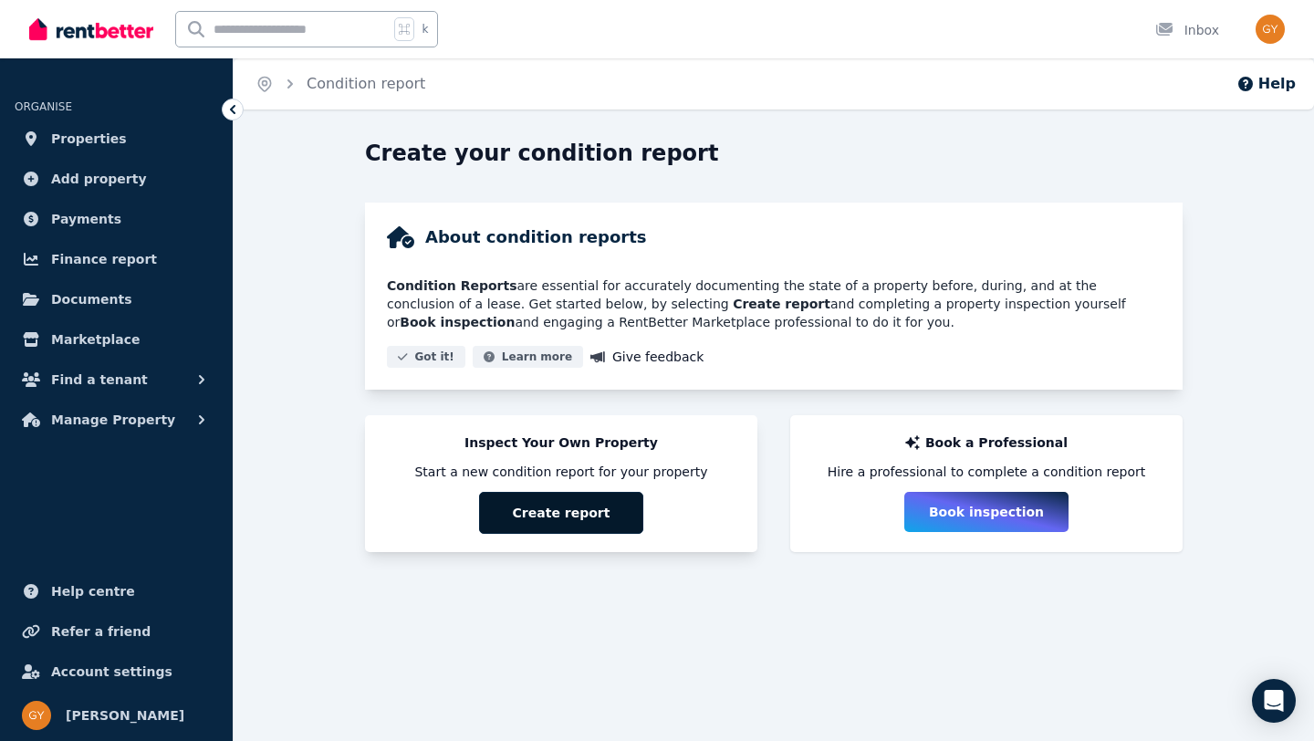
click at [566, 514] on button "Create report" at bounding box center [561, 513] width 164 height 42
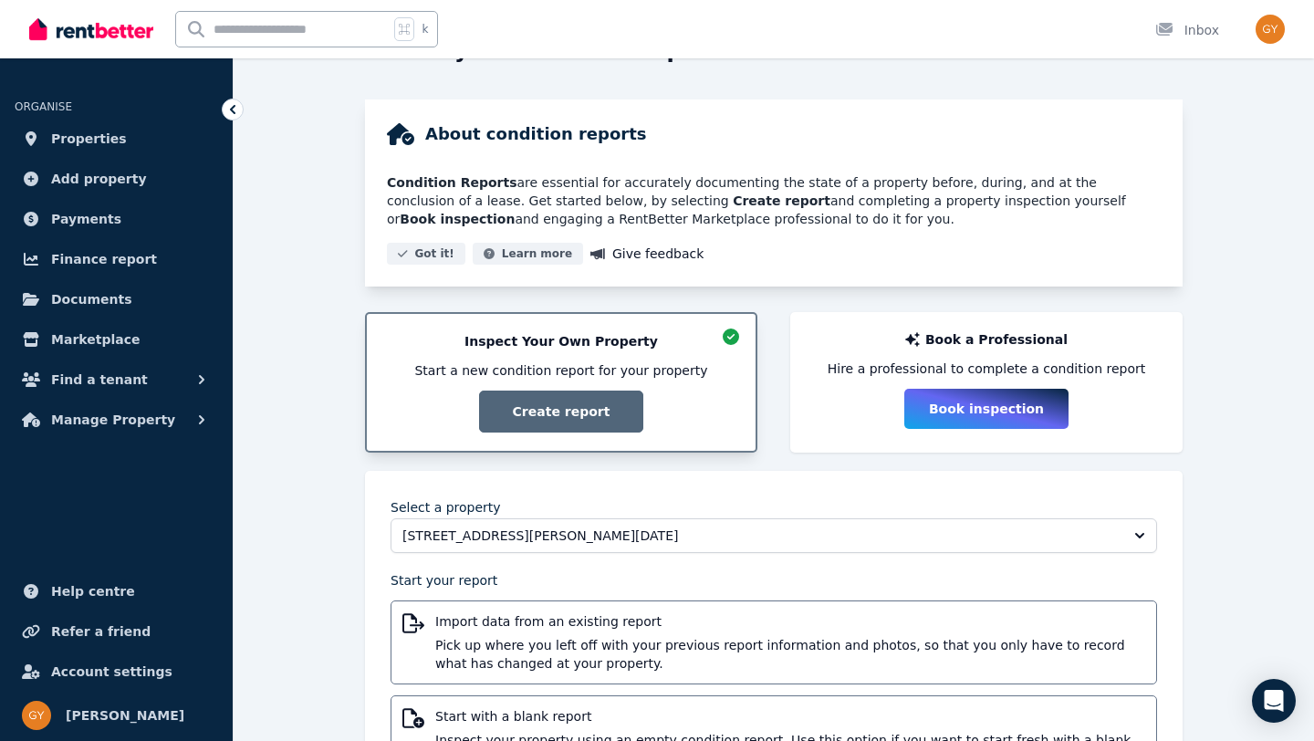
scroll to position [200, 0]
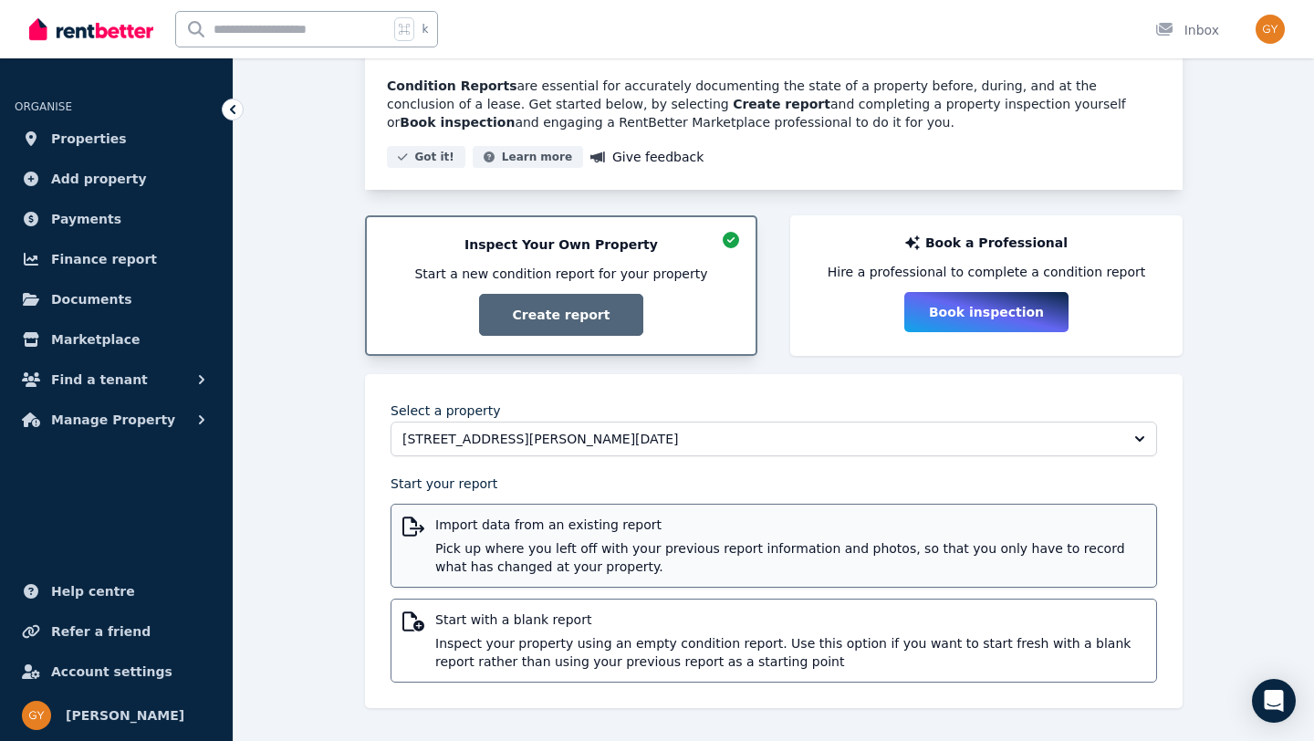
click at [559, 536] on div "Import data from an existing report Pick up where you left off with your previo…" at bounding box center [790, 545] width 710 height 60
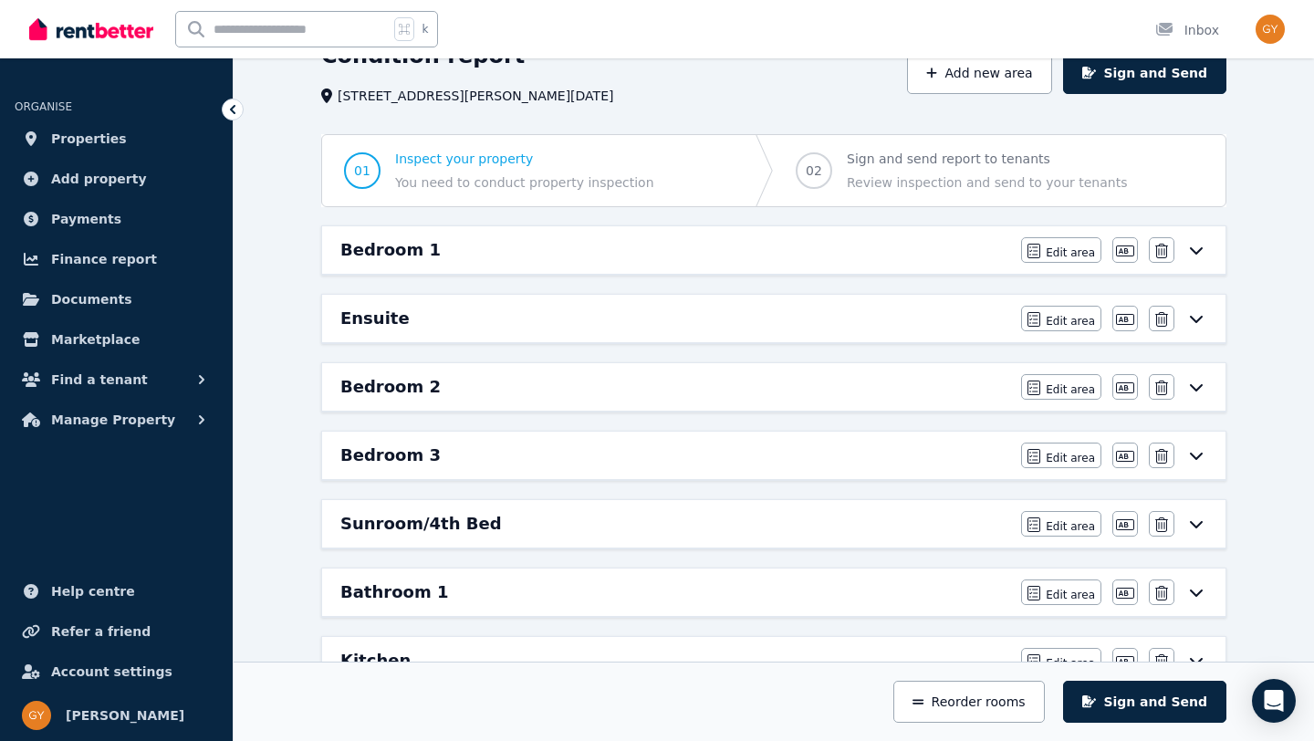
scroll to position [87, 0]
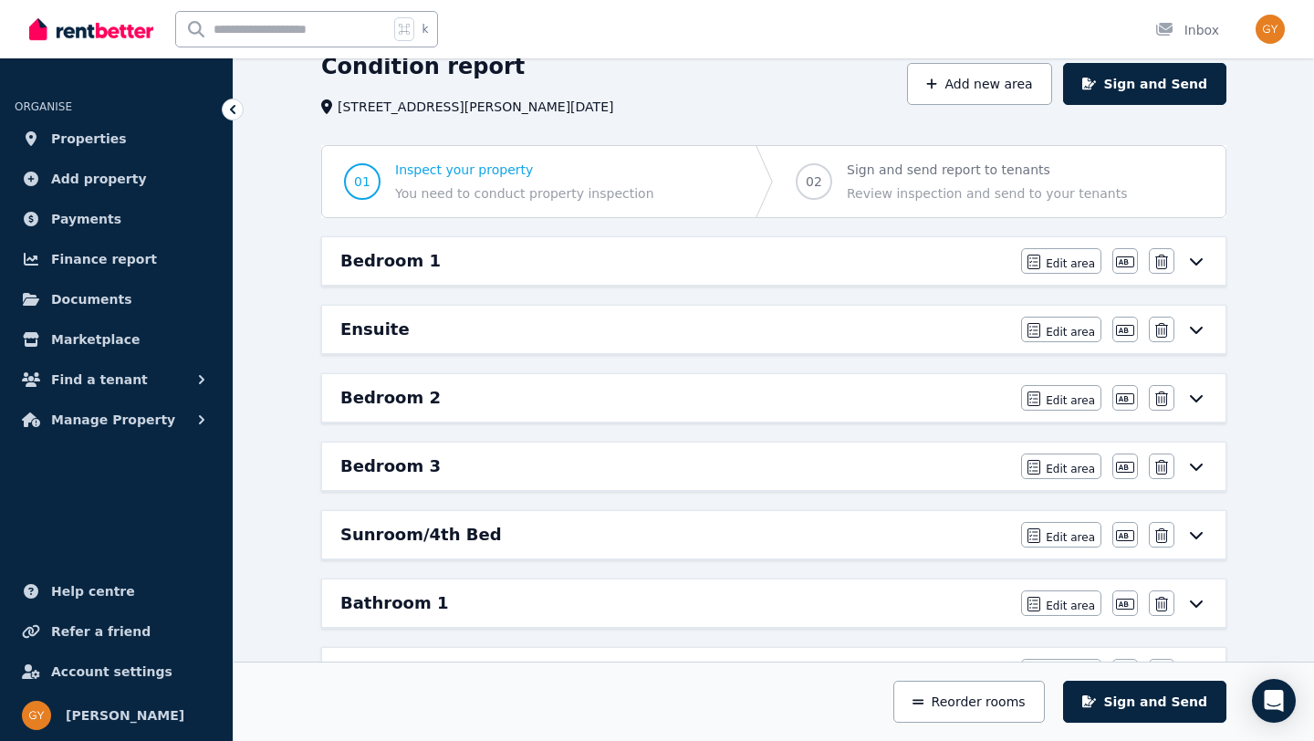
click at [1199, 263] on icon at bounding box center [1196, 261] width 22 height 15
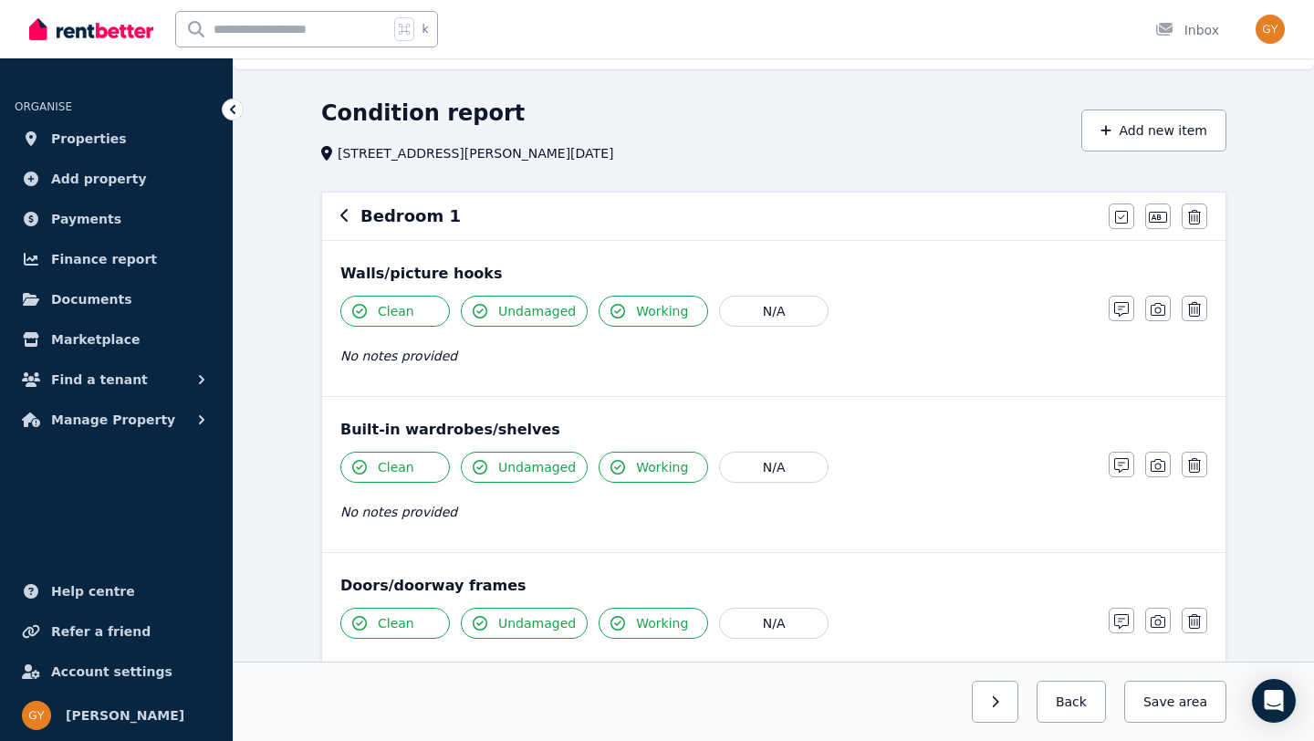
scroll to position [0, 0]
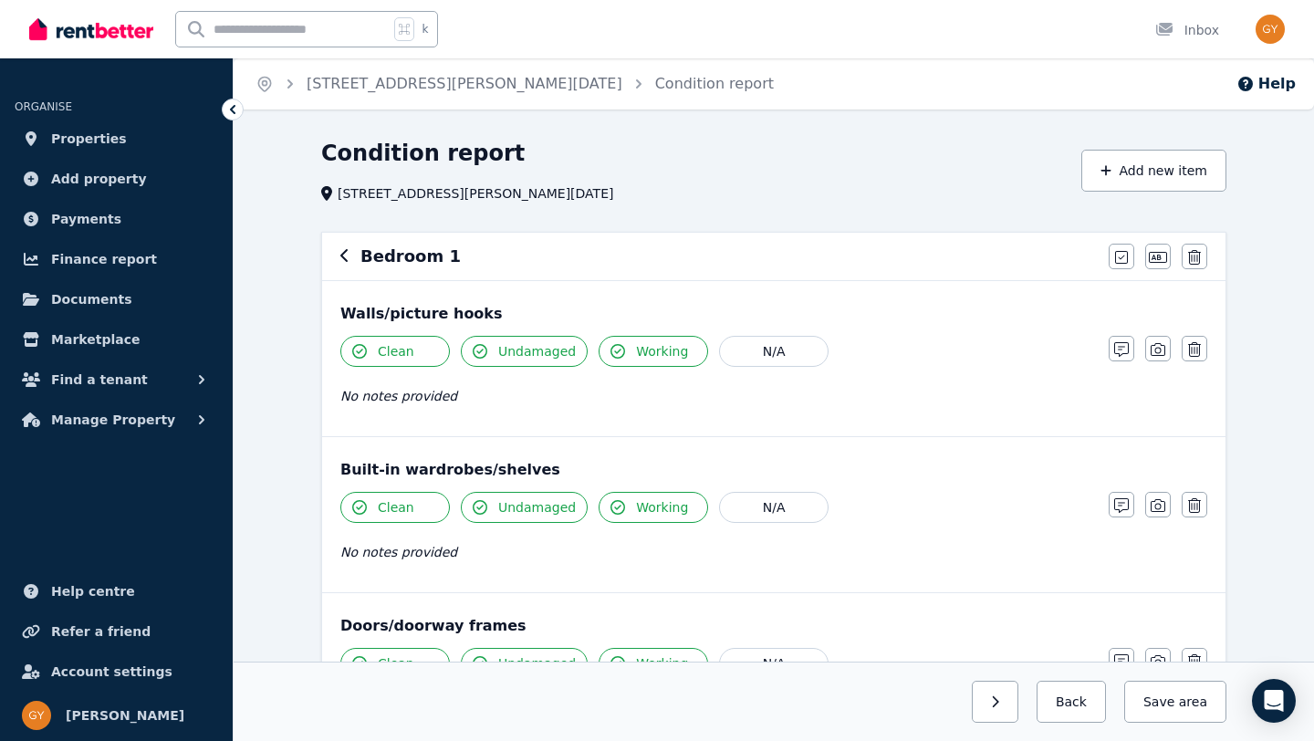
click at [345, 250] on icon "button" at bounding box center [344, 255] width 9 height 15
